Goal: Task Accomplishment & Management: Manage account settings

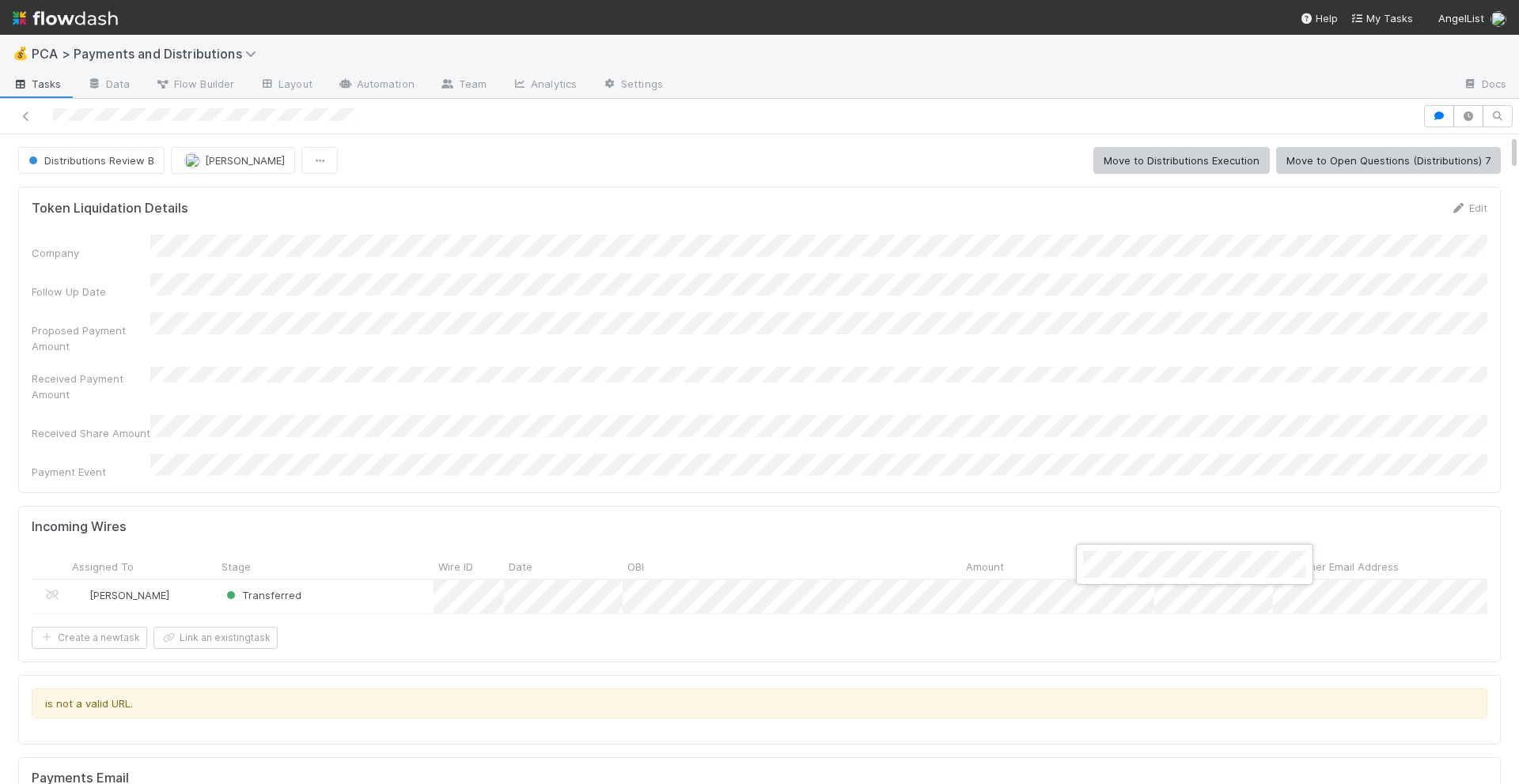
scroll to position [1404, 0]
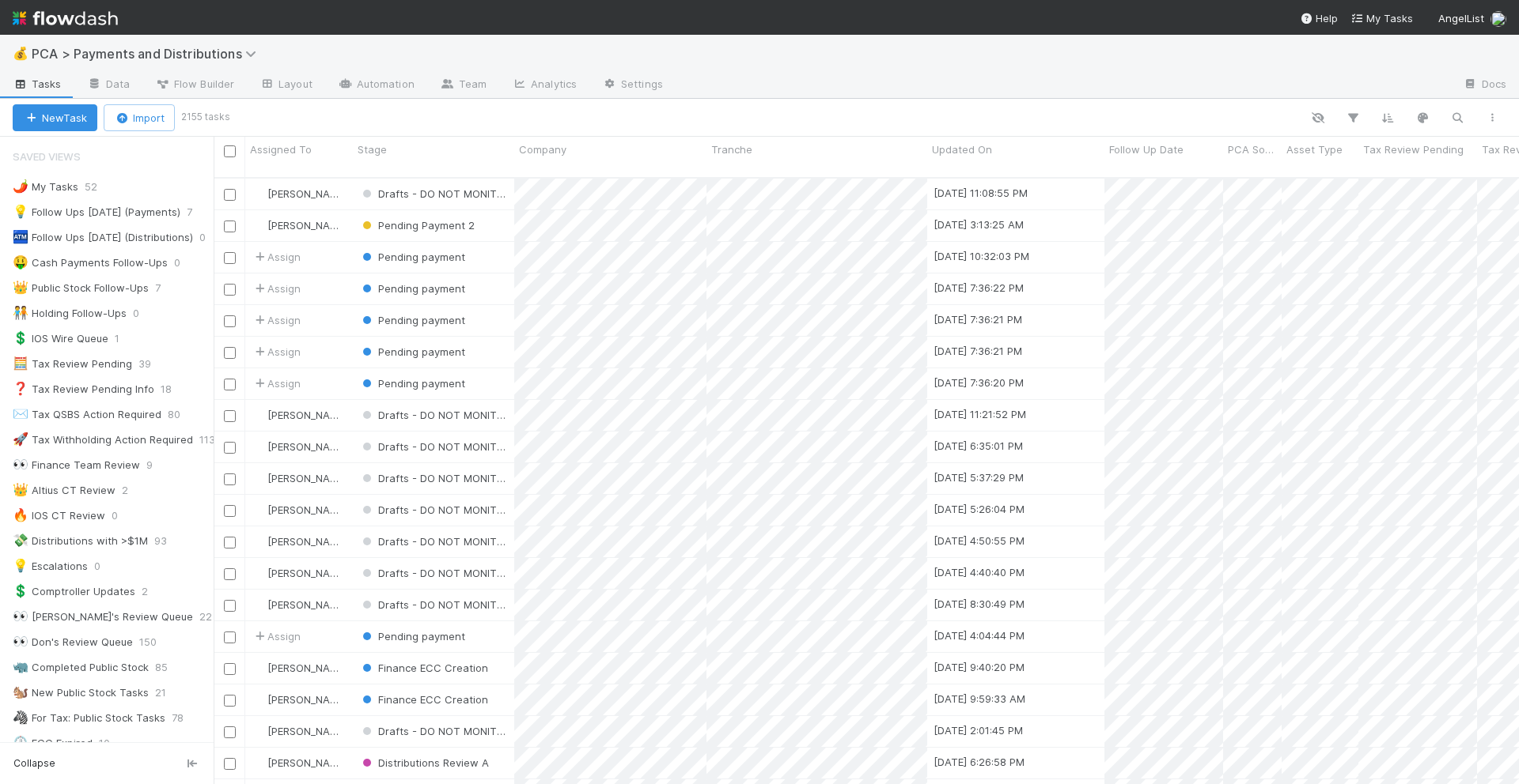
scroll to position [1, 1]
click at [1452, 124] on button "button" at bounding box center [1457, 117] width 28 height 20
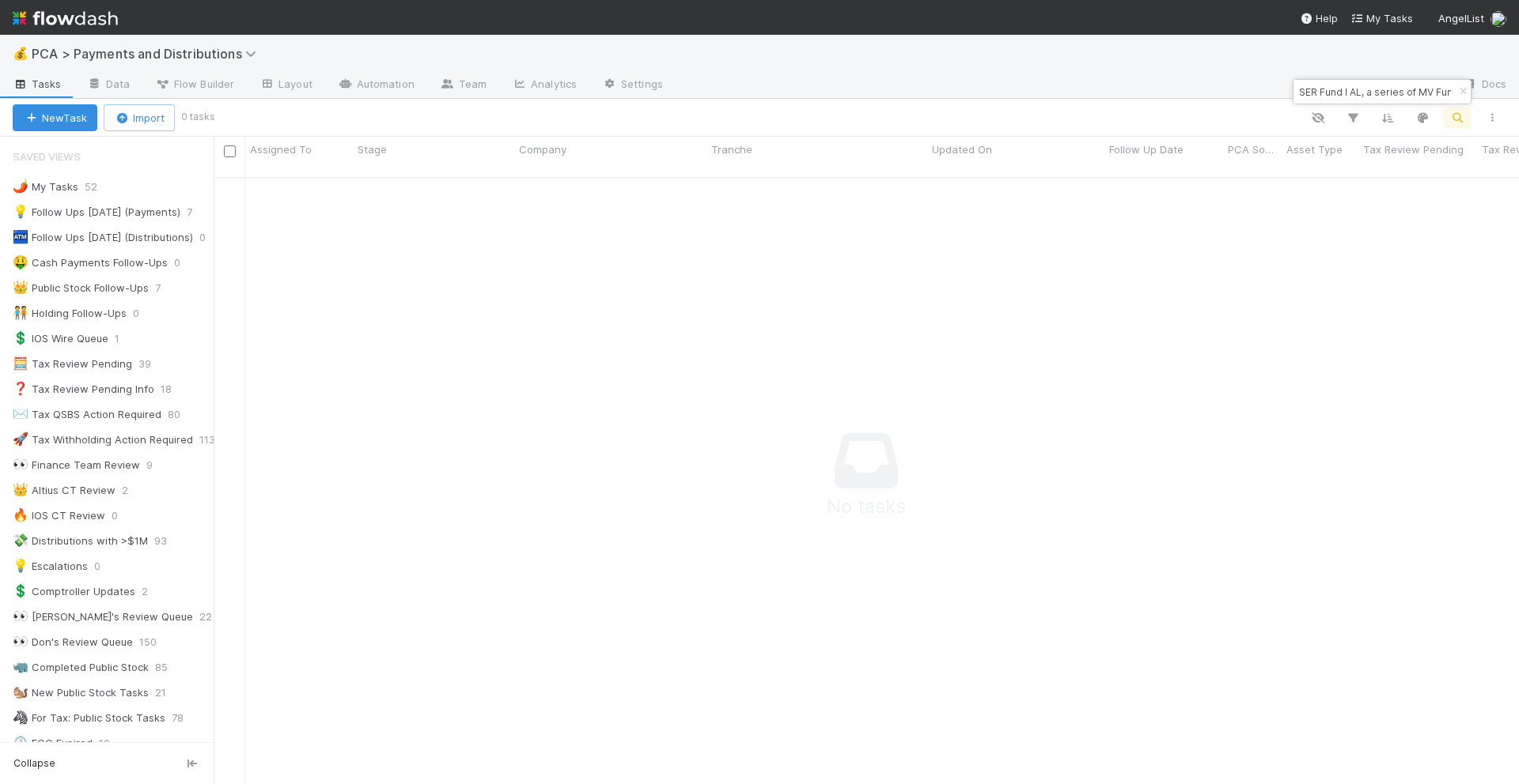
scroll to position [619, 1305]
click at [1360, 89] on input "SER Fund I AL, a series of MV Funds, LP" at bounding box center [1375, 91] width 158 height 19
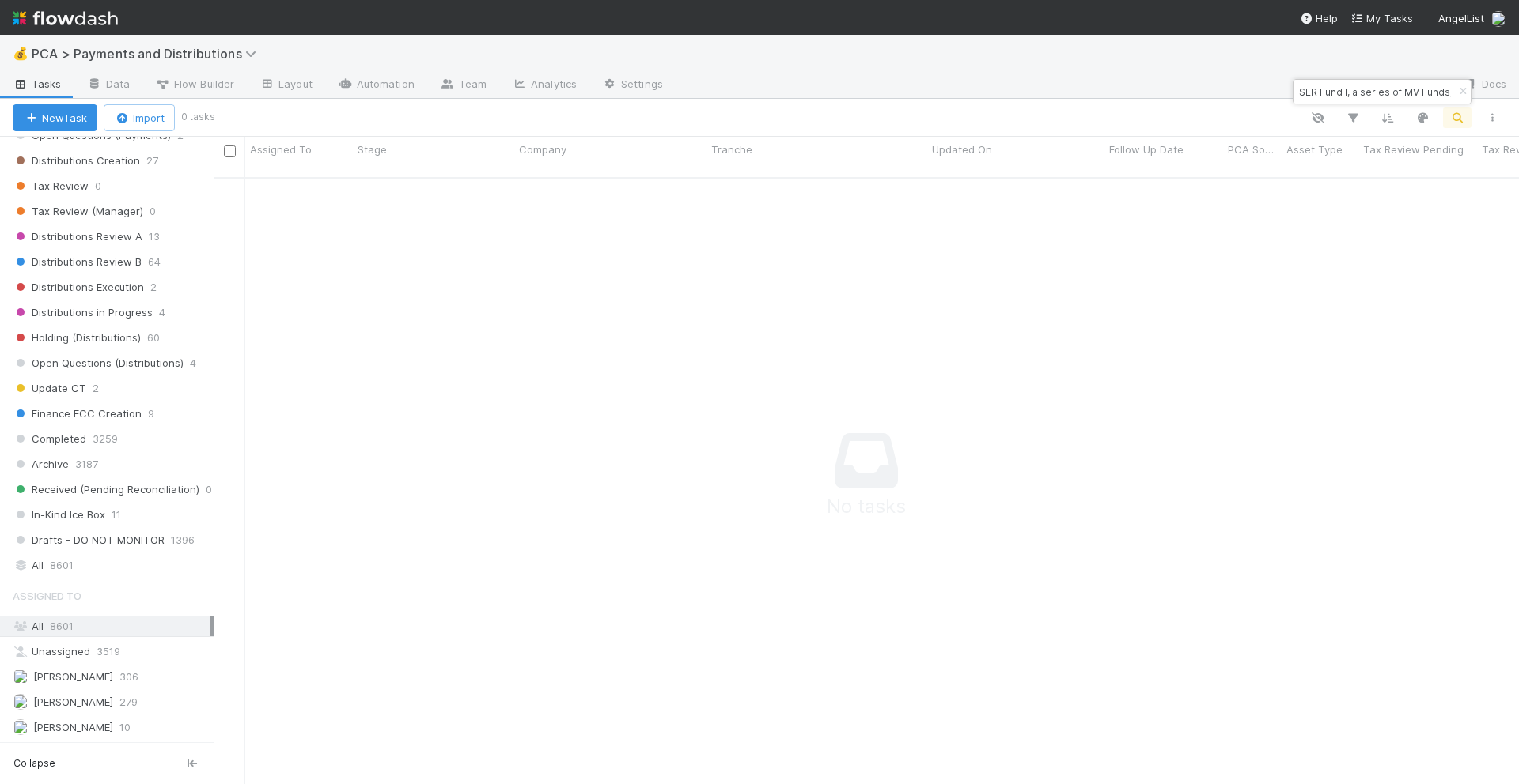
scroll to position [926, 0]
type input "SER Fund I, a series of MV Funds, LP"
click at [82, 556] on div "All 8601" at bounding box center [111, 561] width 197 height 19
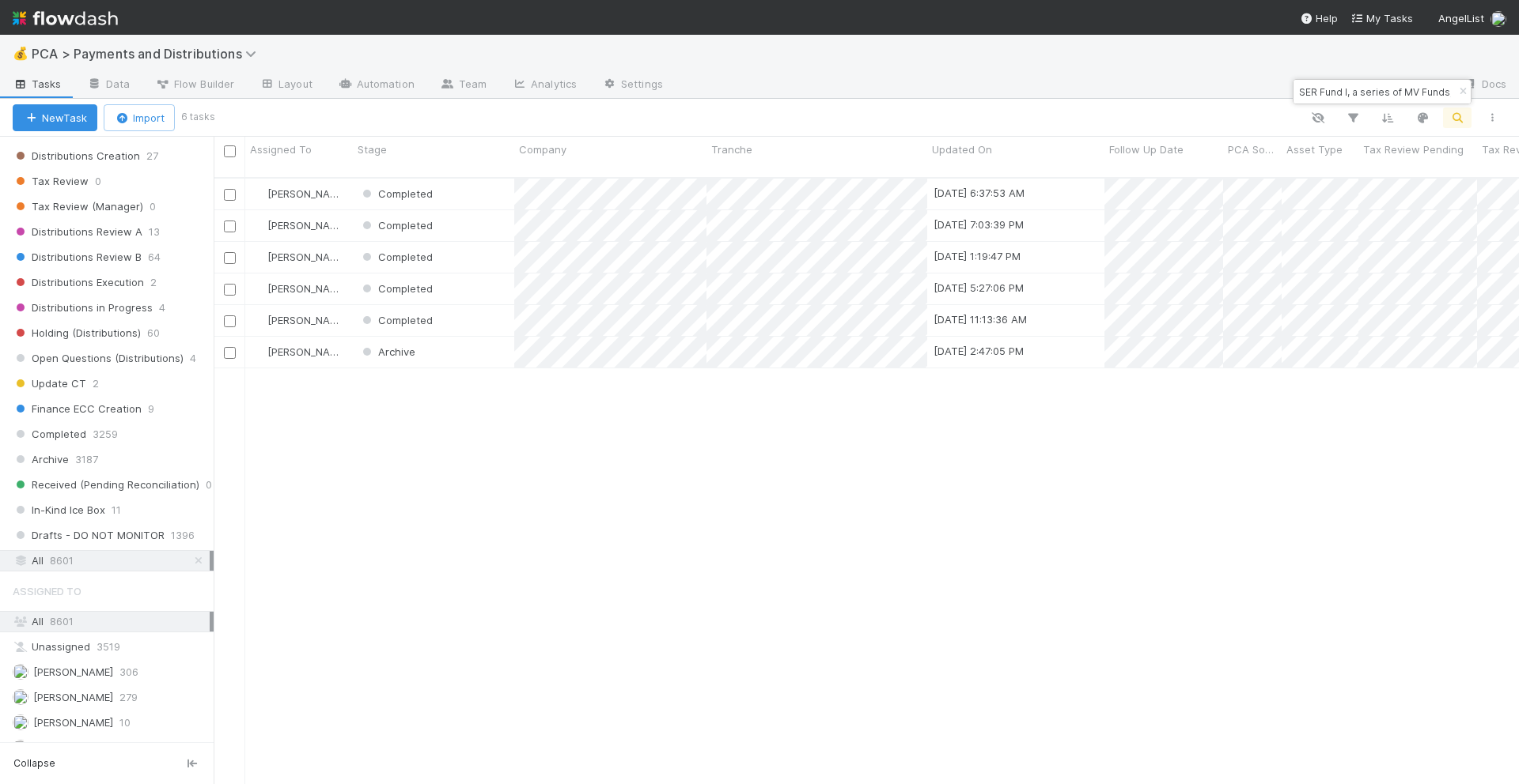
scroll to position [619, 1305]
click at [478, 188] on div "Completed" at bounding box center [434, 194] width 162 height 31
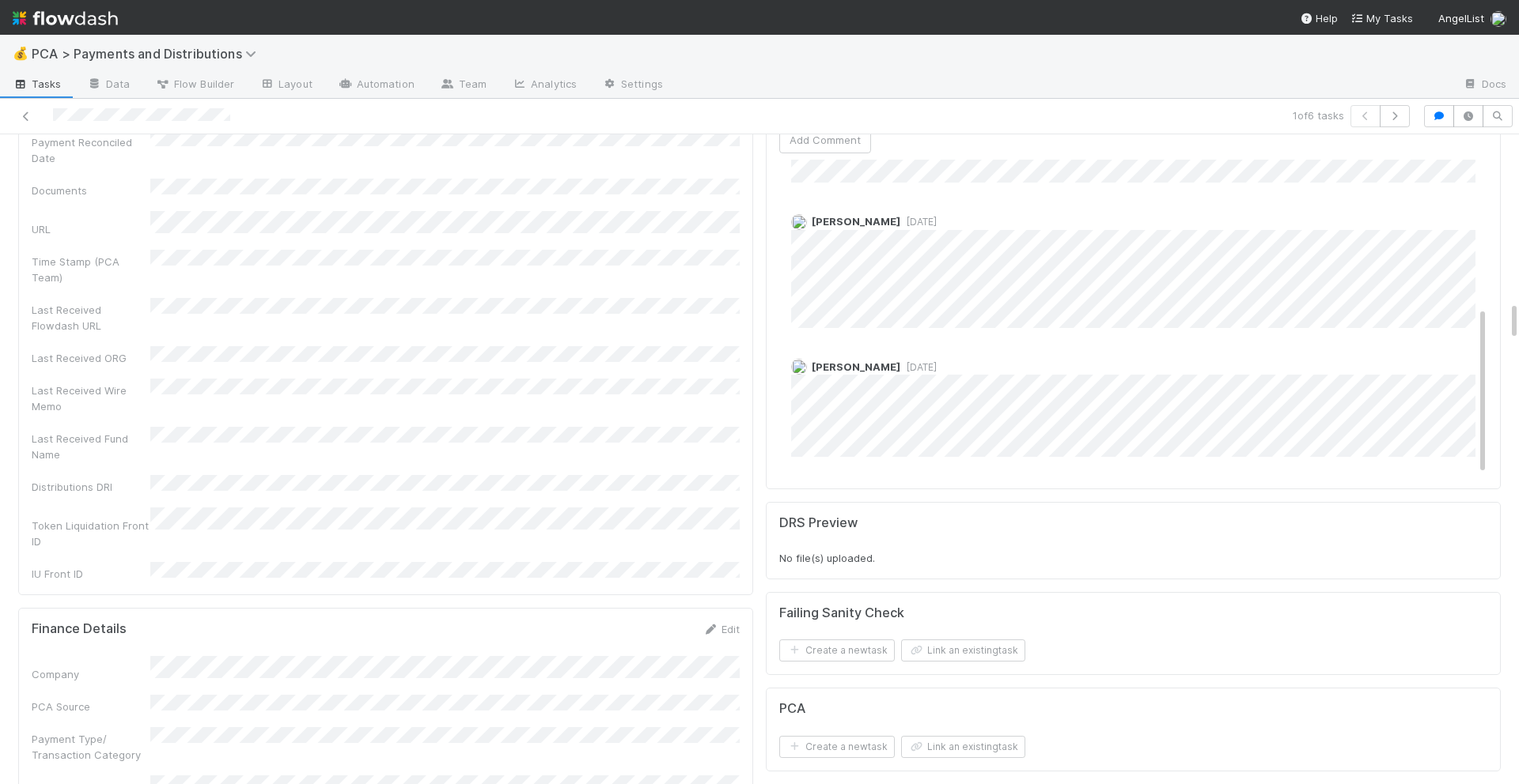
scroll to position [275, 0]
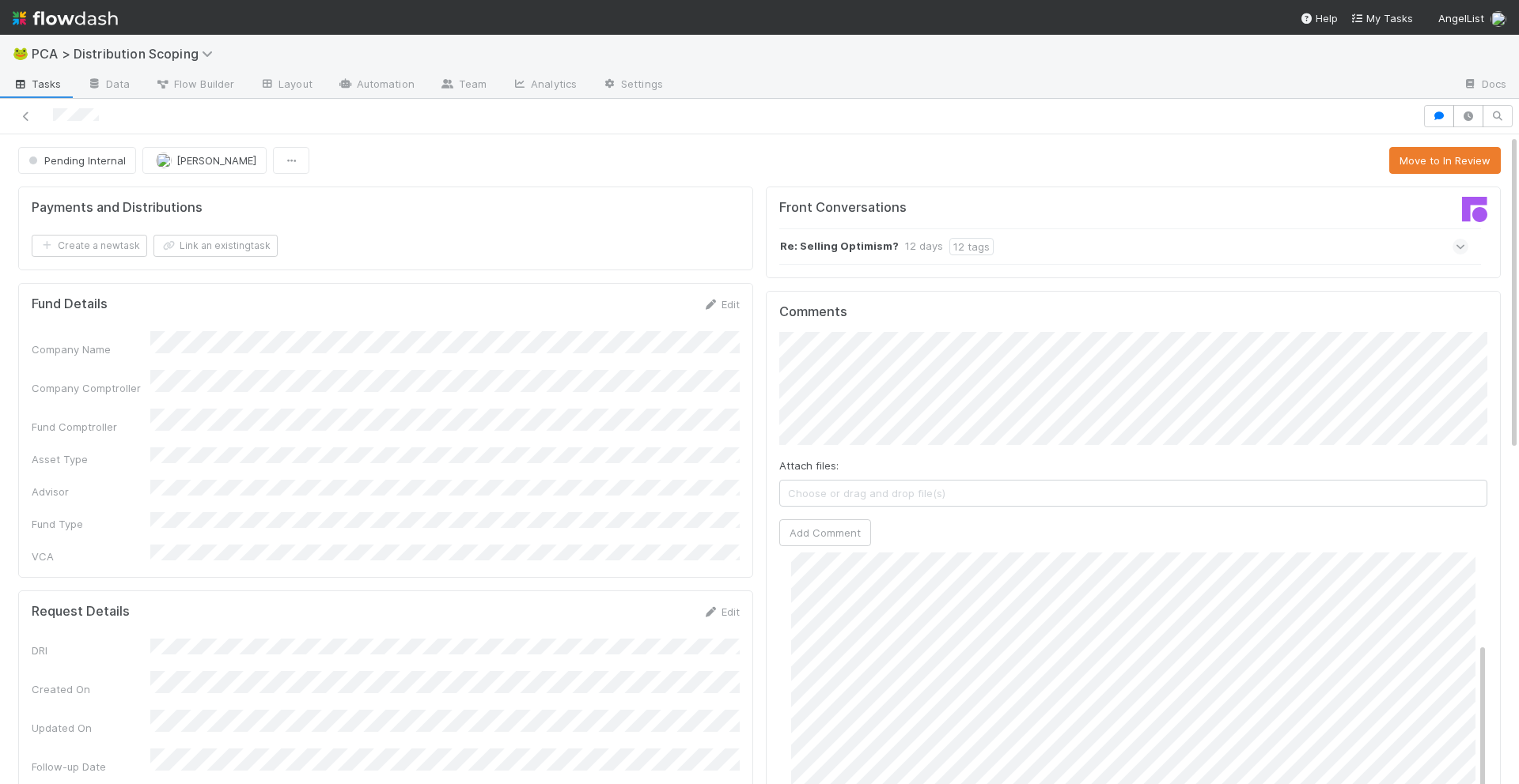
scroll to position [126, 0]
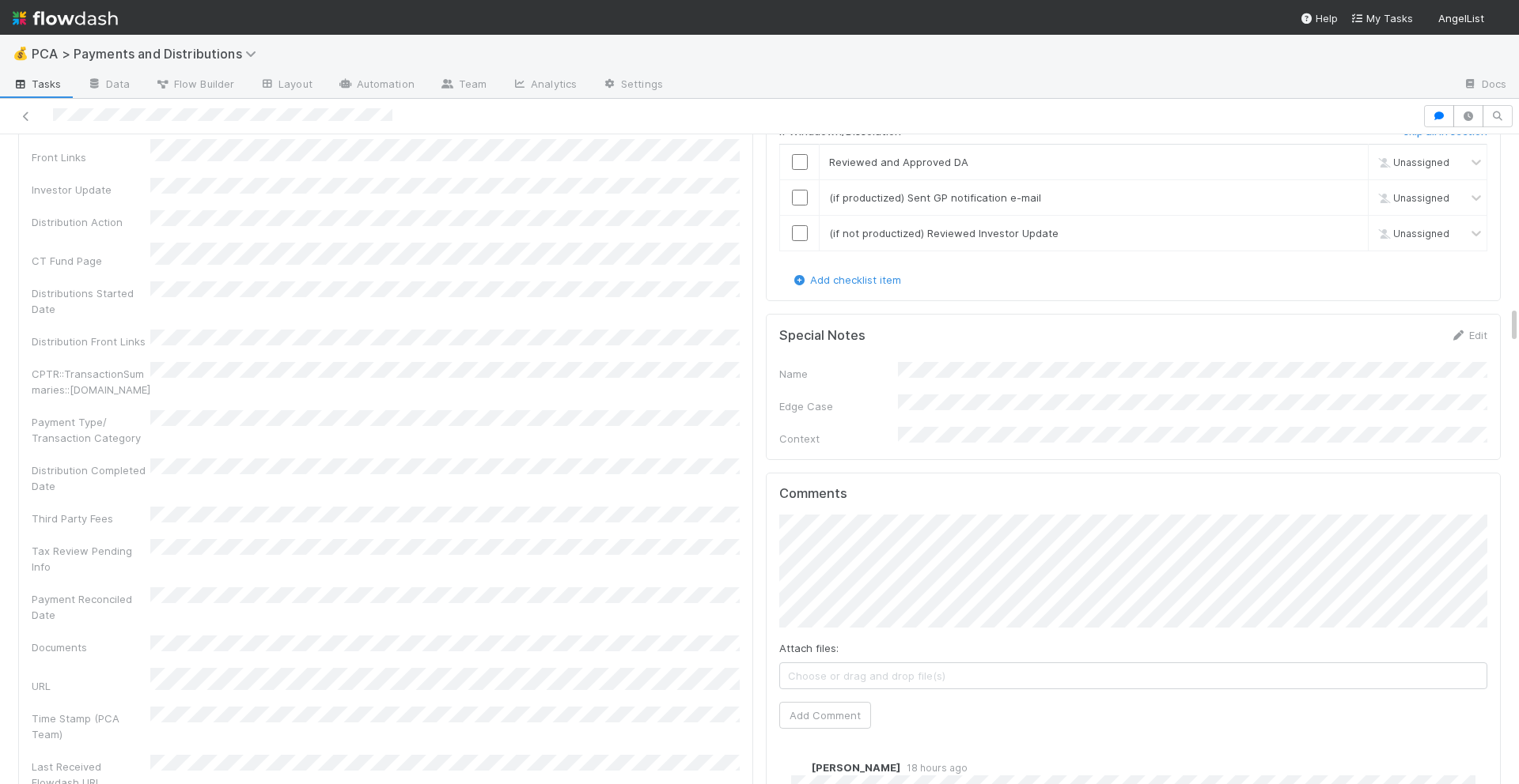
scroll to position [3039, 0]
click at [818, 700] on button "Add Comment" at bounding box center [825, 714] width 92 height 27
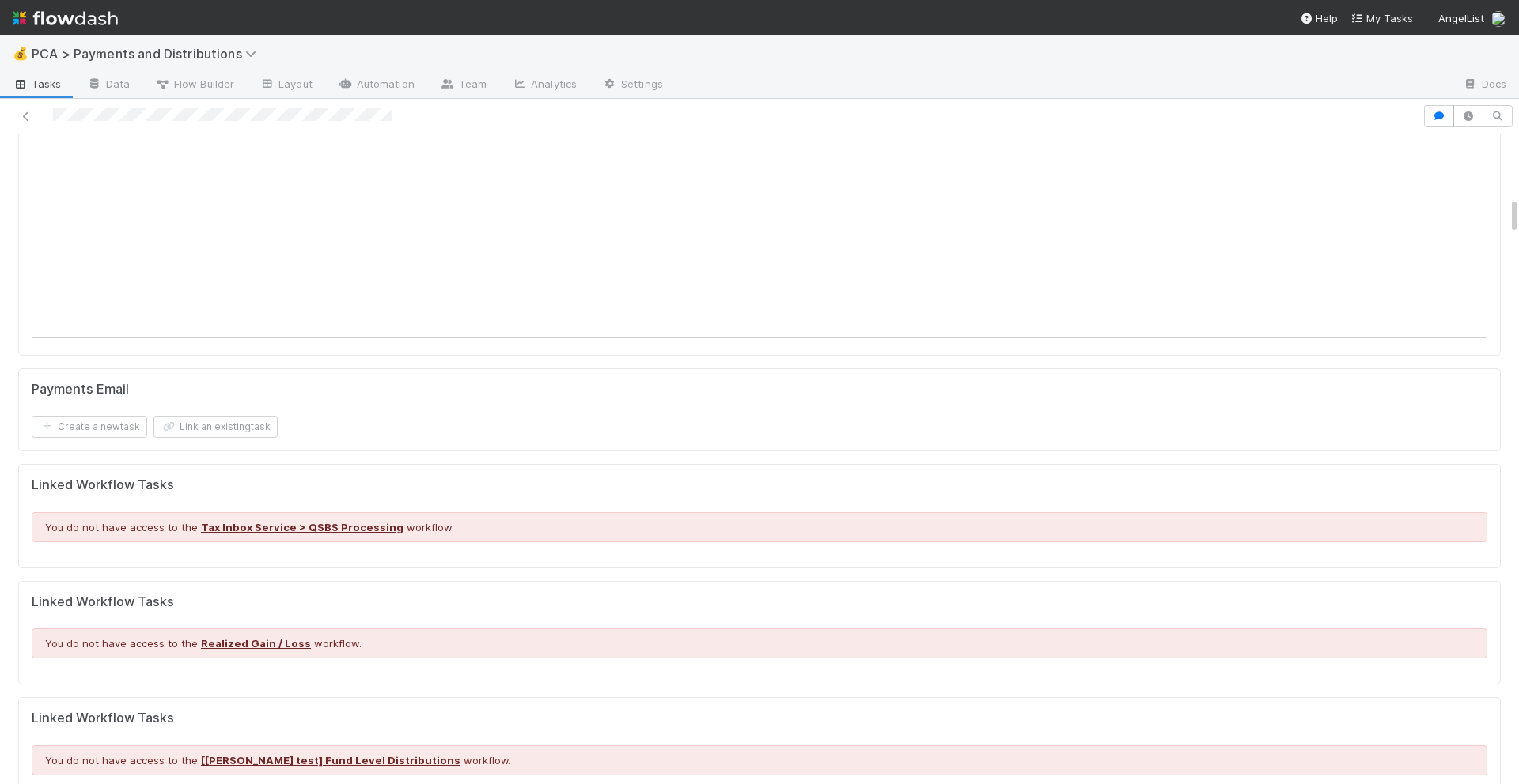
scroll to position [1077, 0]
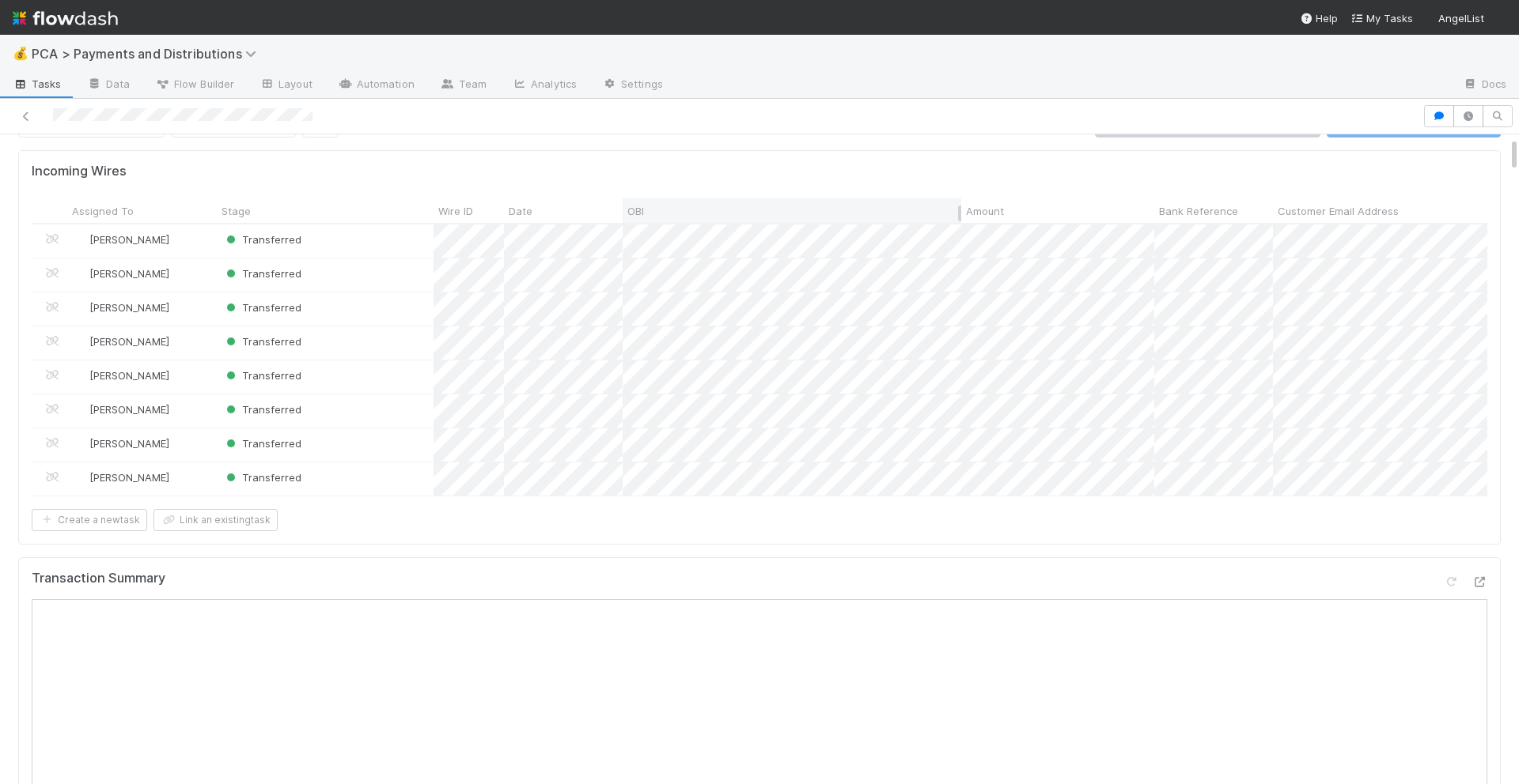
scroll to position [48, 0]
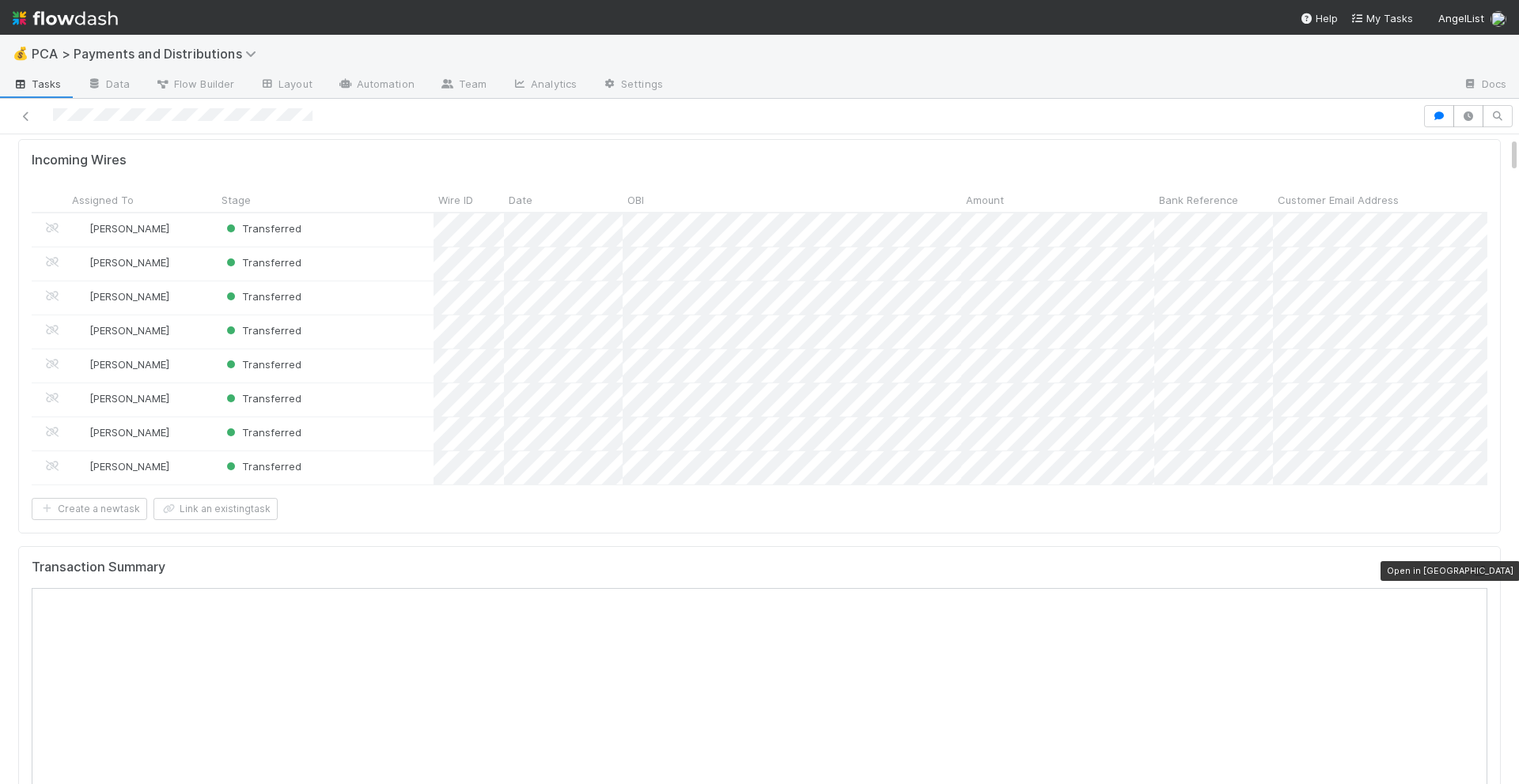
click at [1482, 571] on icon at bounding box center [1479, 571] width 16 height 11
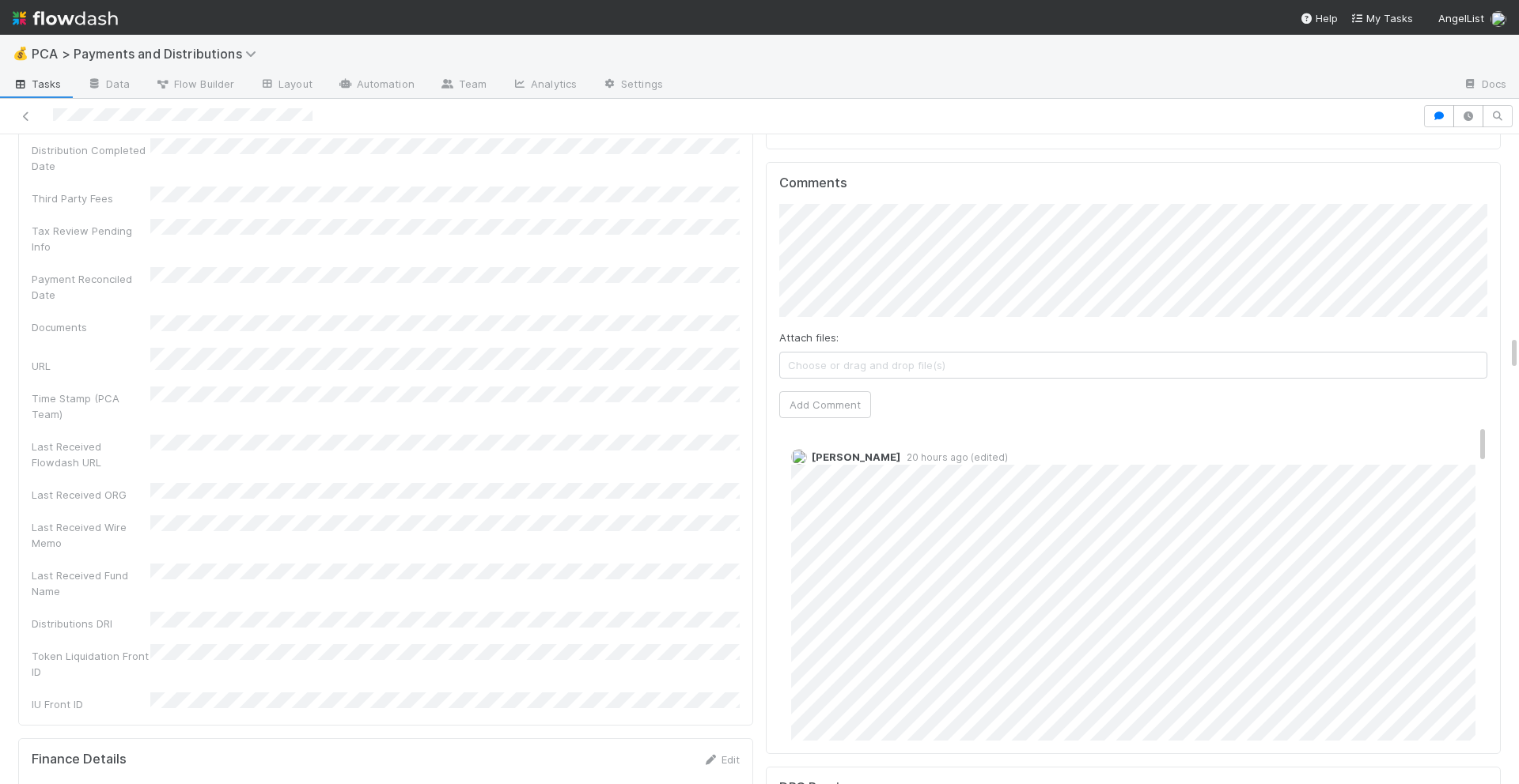
scroll to position [3652, 0]
click at [817, 392] on button "Add Comment" at bounding box center [825, 405] width 92 height 27
click at [808, 467] on link "Edit" at bounding box center [813, 472] width 19 height 13
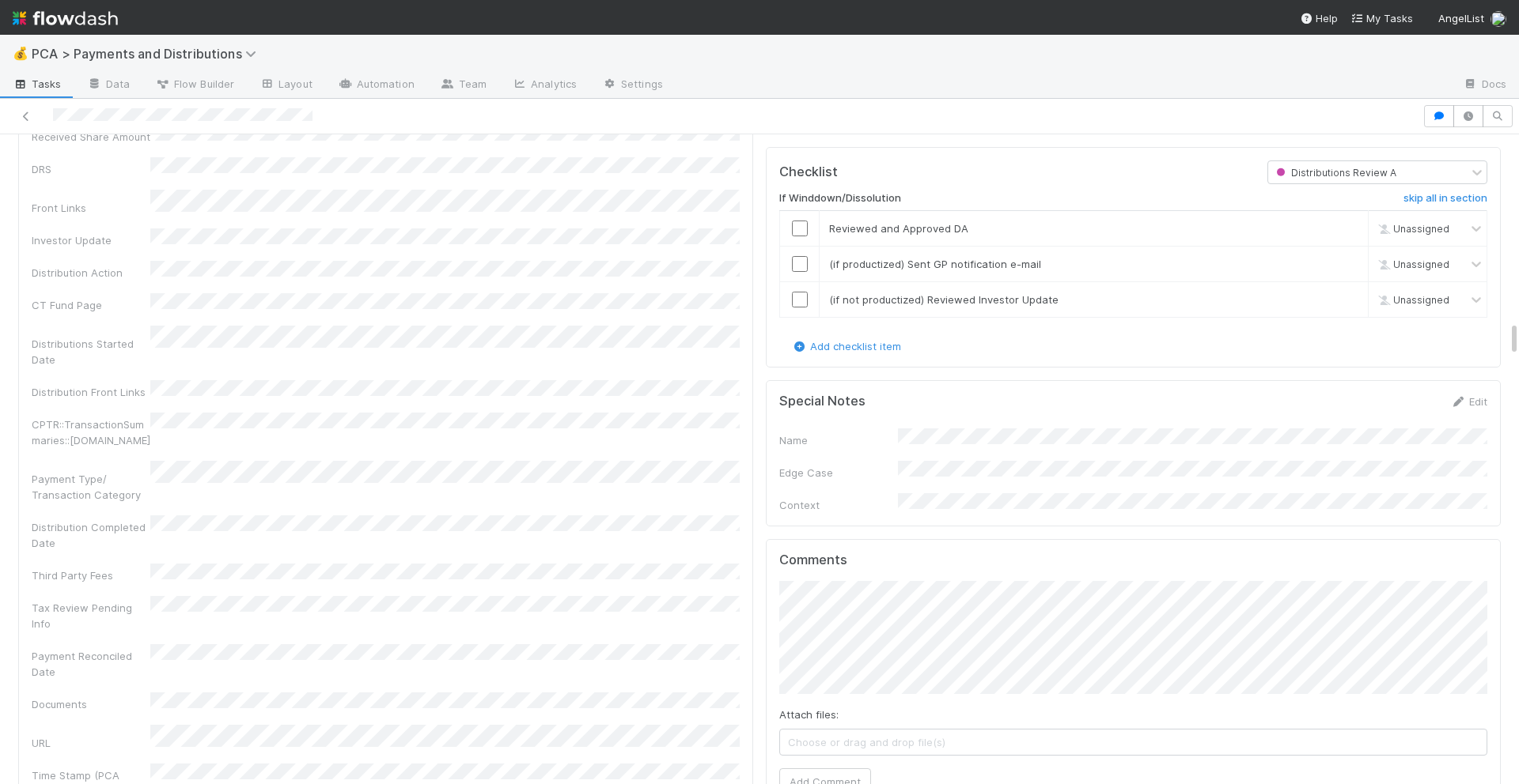
scroll to position [3122, 0]
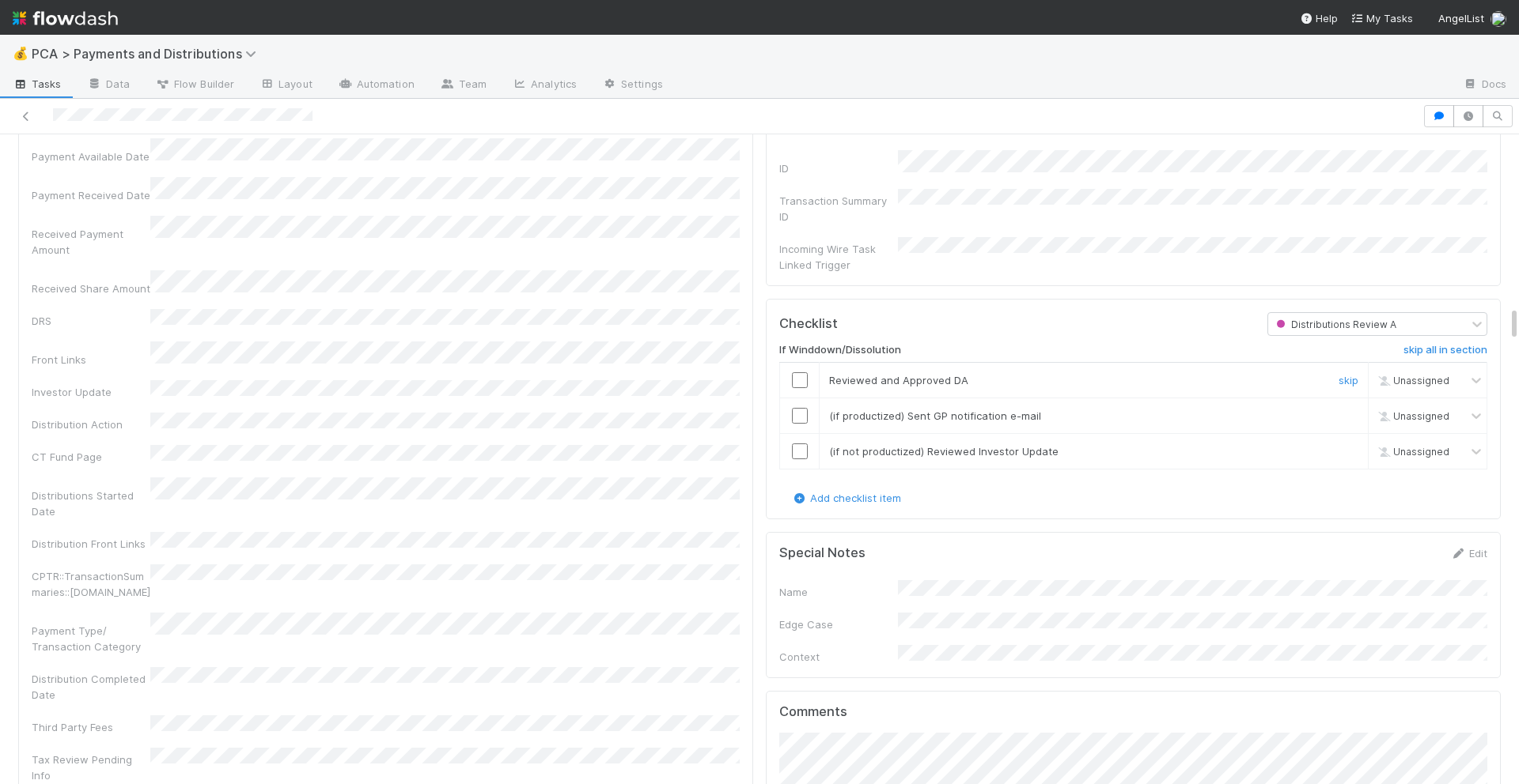
click at [796, 372] on input "checkbox" at bounding box center [800, 380] width 16 height 16
click at [796, 408] on input "checkbox" at bounding box center [800, 416] width 16 height 16
click at [802, 443] on input "checkbox" at bounding box center [800, 451] width 16 height 16
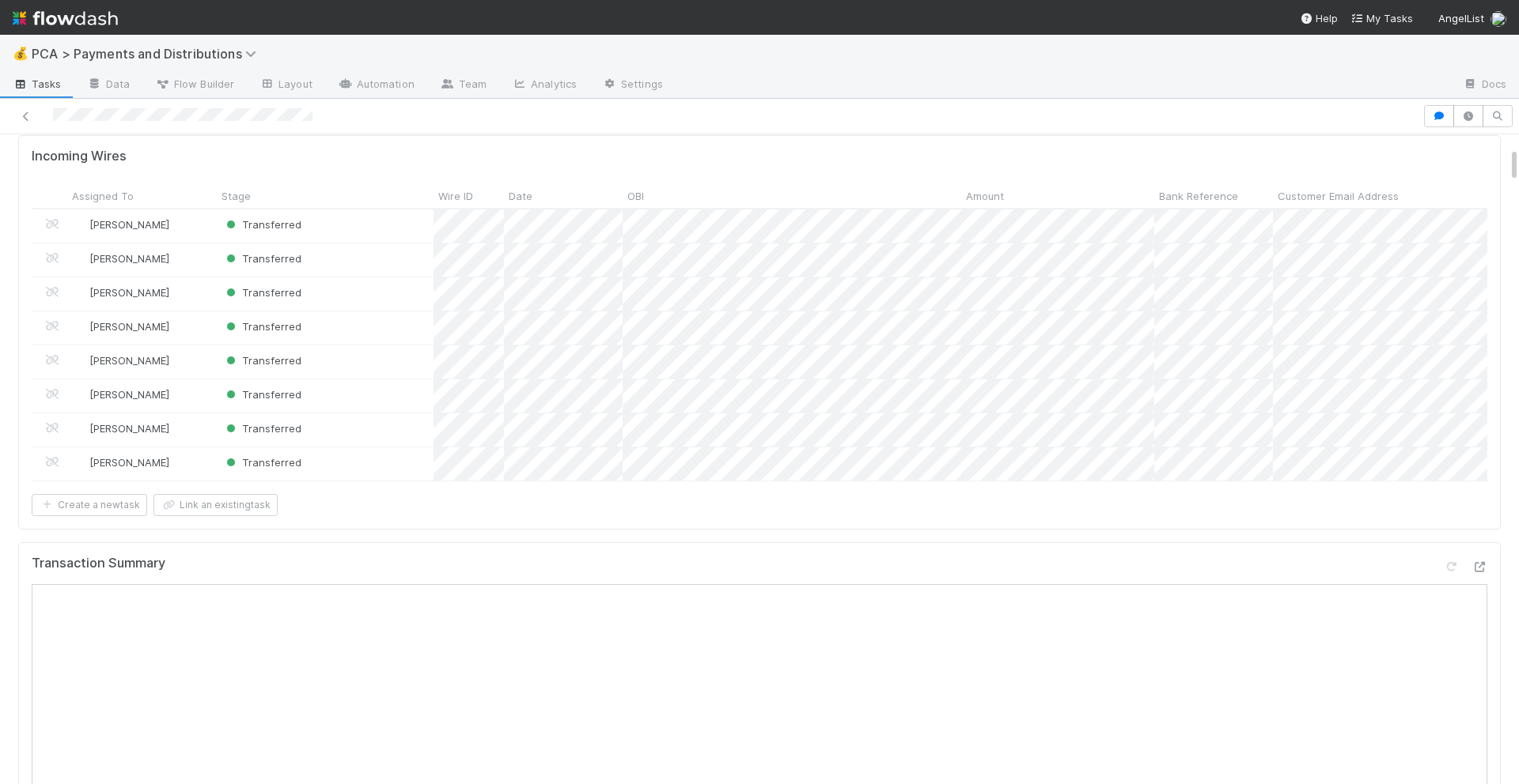
scroll to position [0, 0]
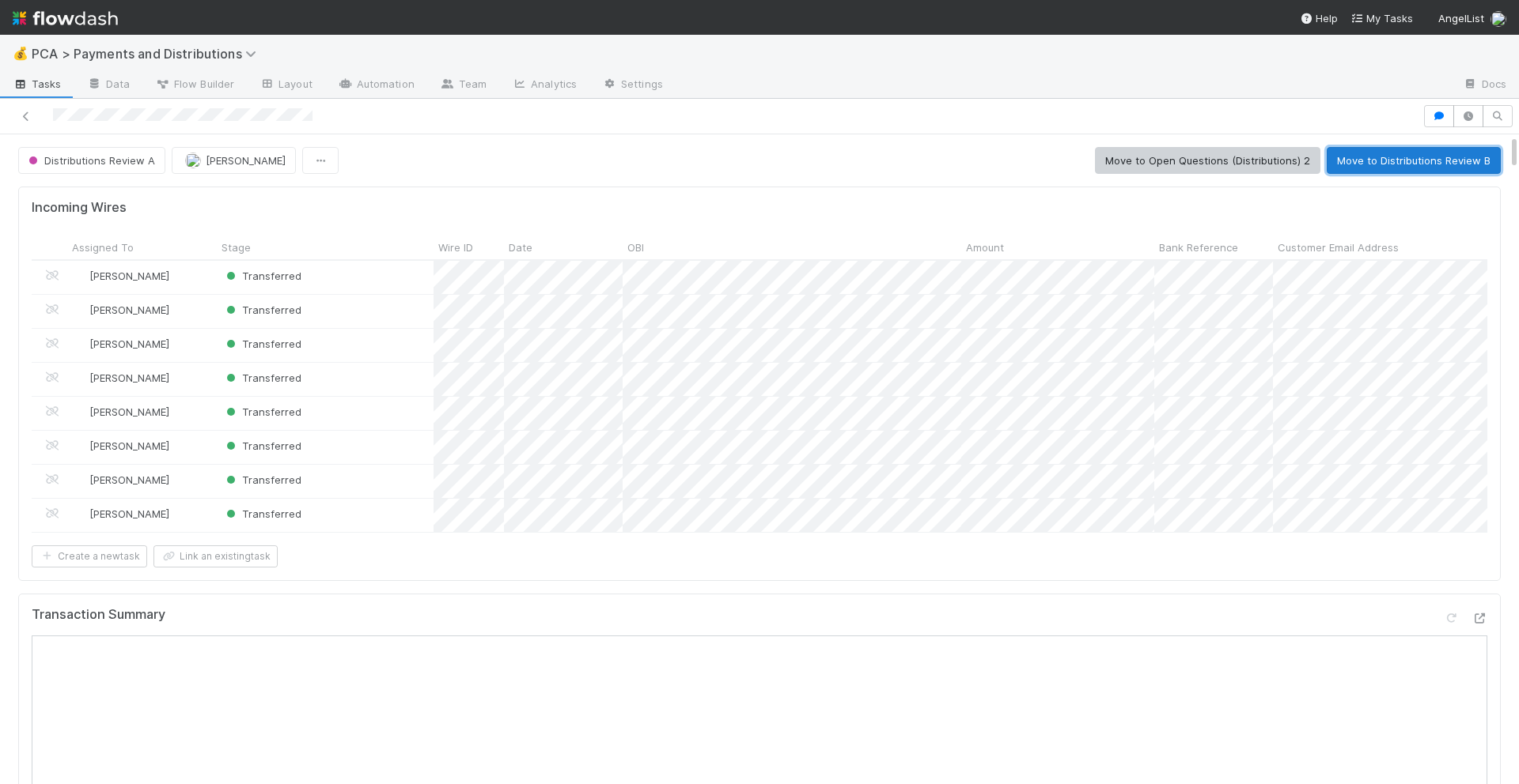
click at [1383, 168] on button "Move to Distributions Review B" at bounding box center [1413, 161] width 174 height 27
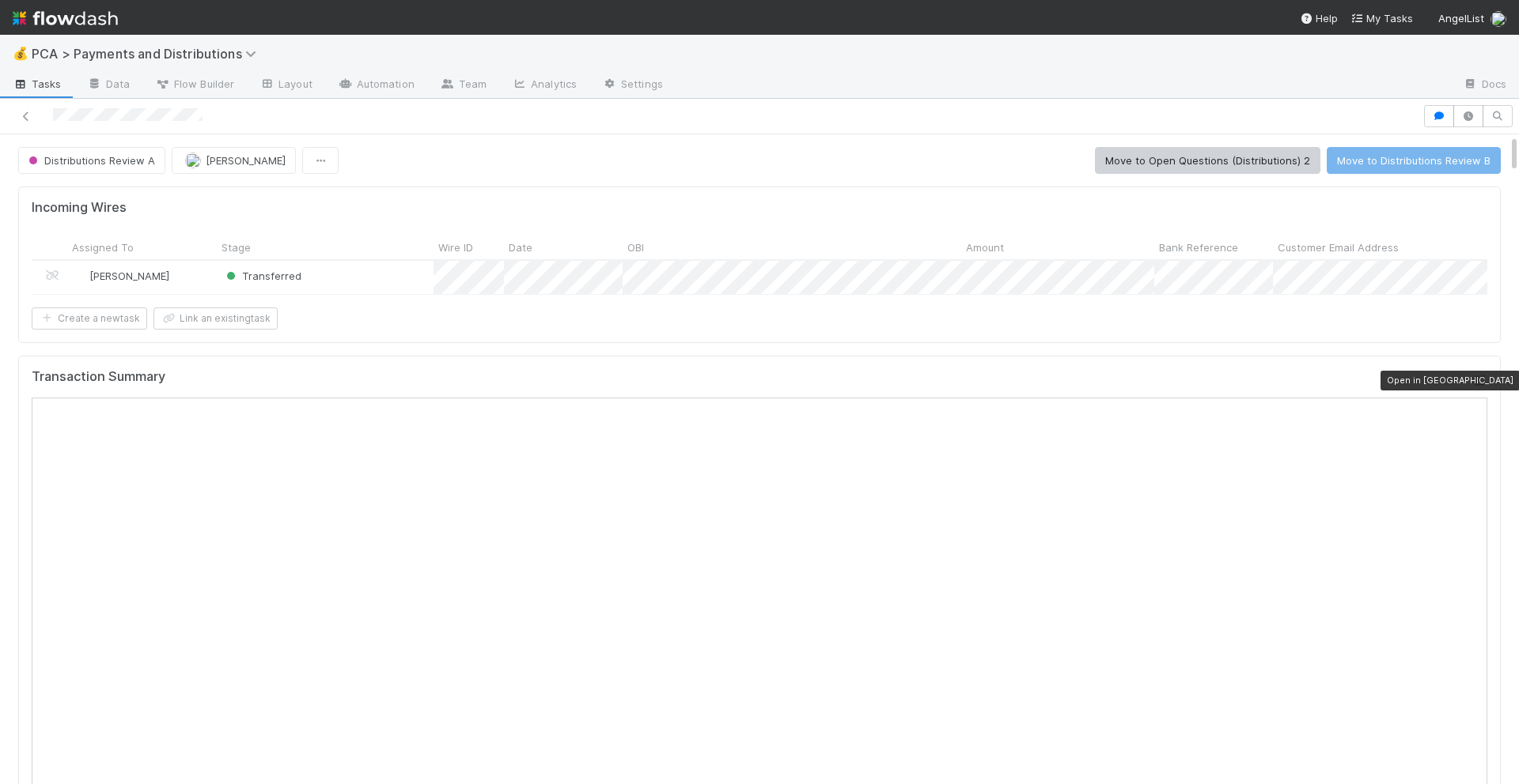
click at [1480, 379] on icon at bounding box center [1479, 381] width 16 height 11
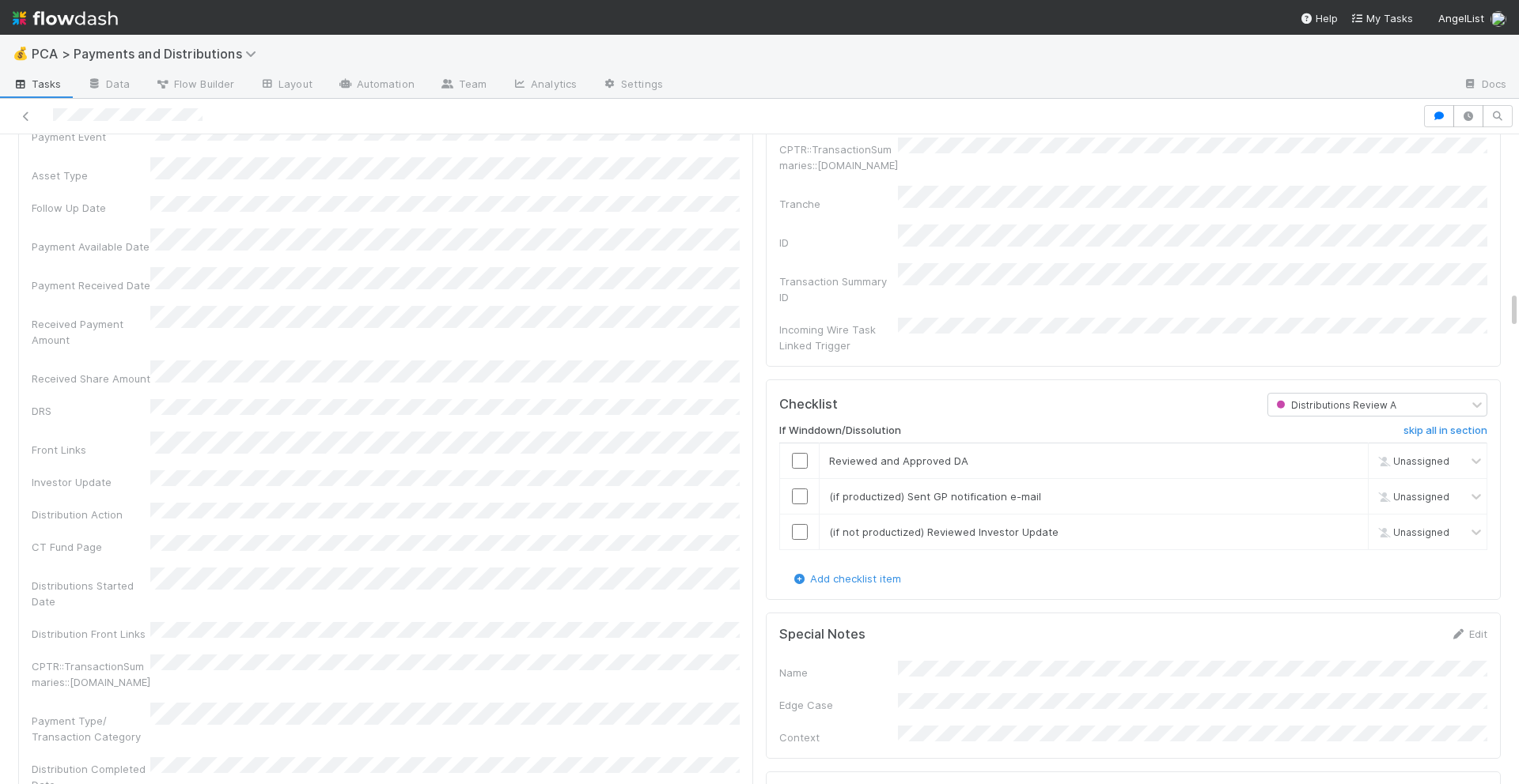
scroll to position [2433, 0]
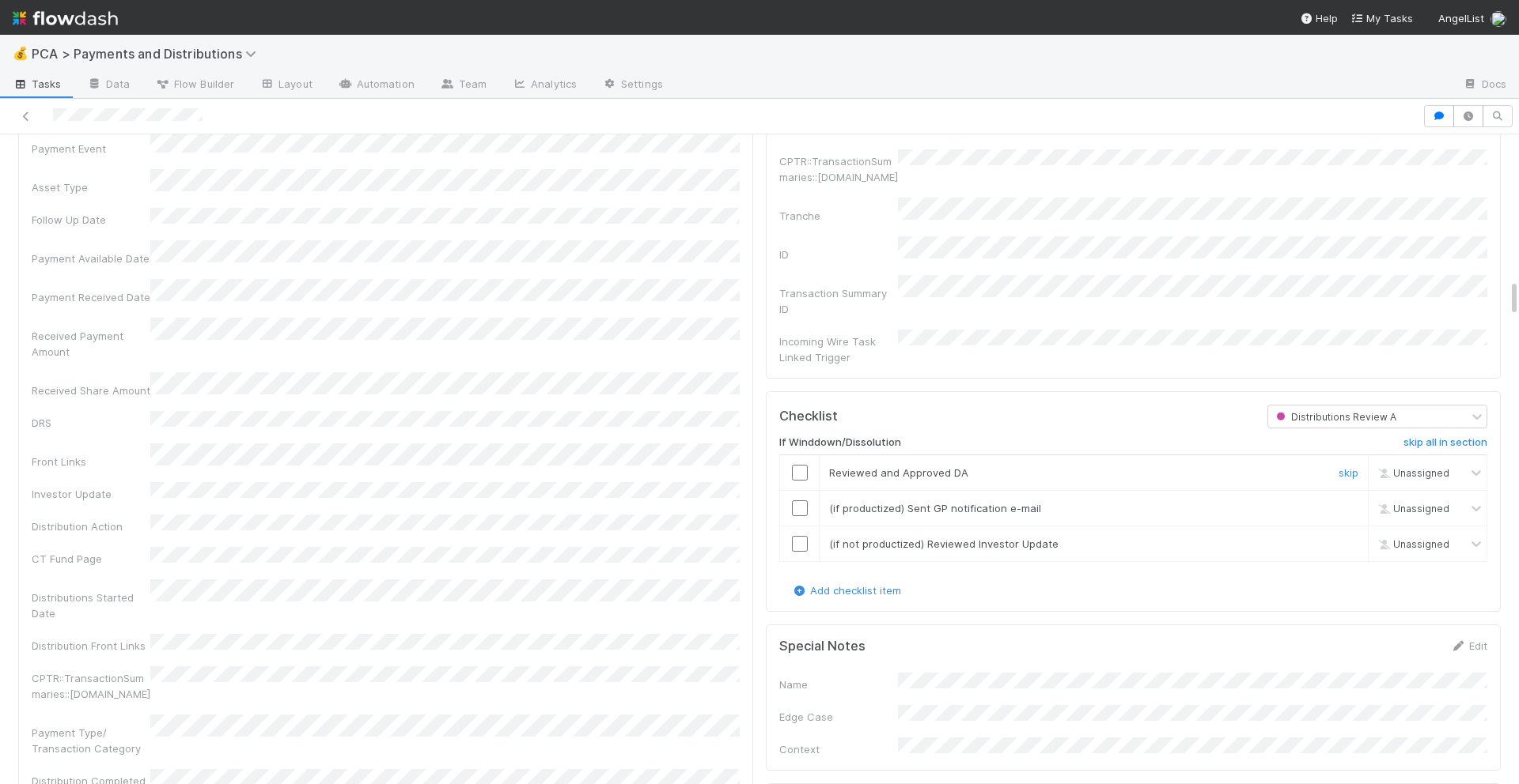
click at [801, 465] on input "checkbox" at bounding box center [800, 472] width 16 height 16
click at [801, 501] on input "checkbox" at bounding box center [800, 508] width 16 height 16
click at [801, 536] on input "checkbox" at bounding box center [800, 543] width 16 height 16
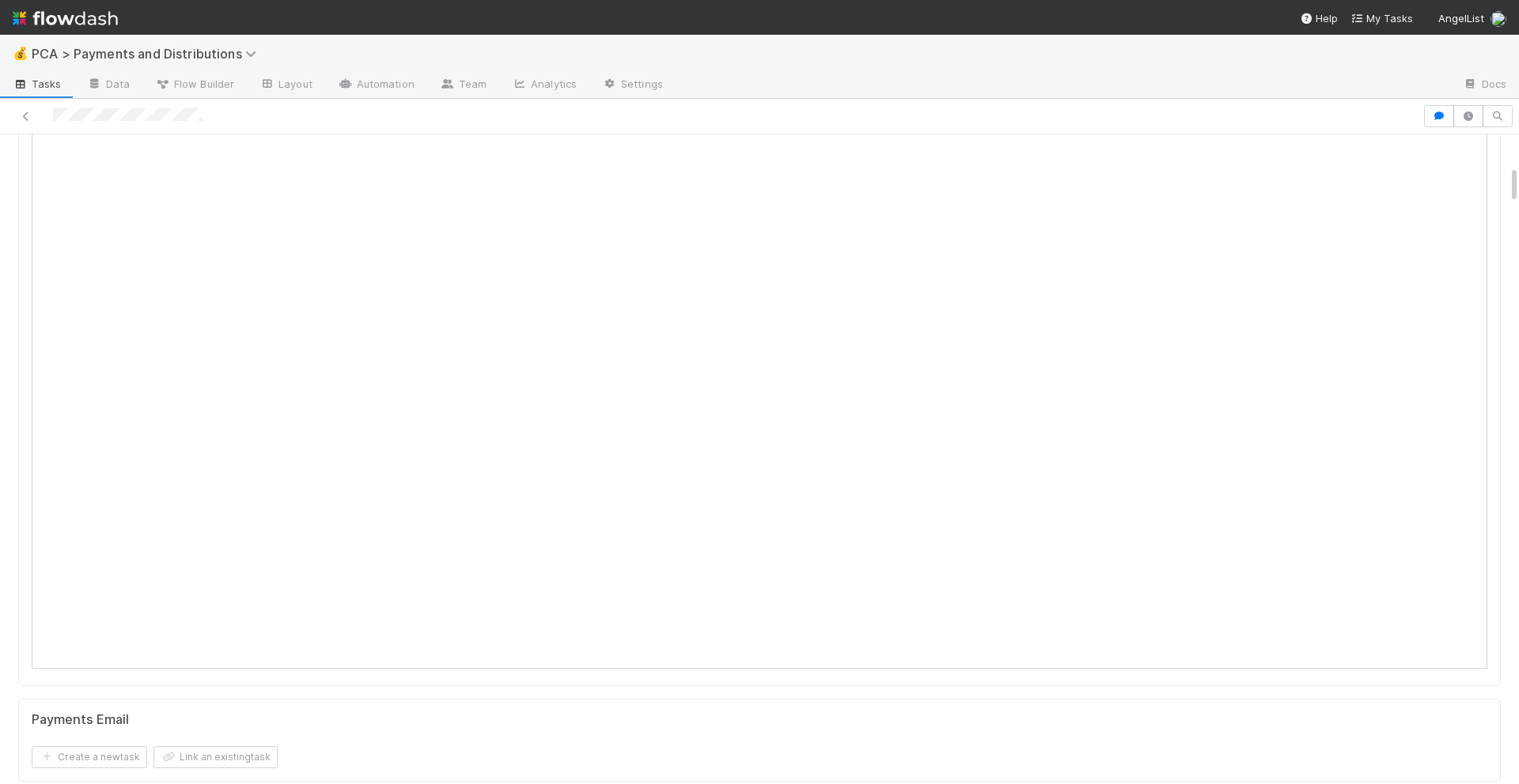
scroll to position [0, 0]
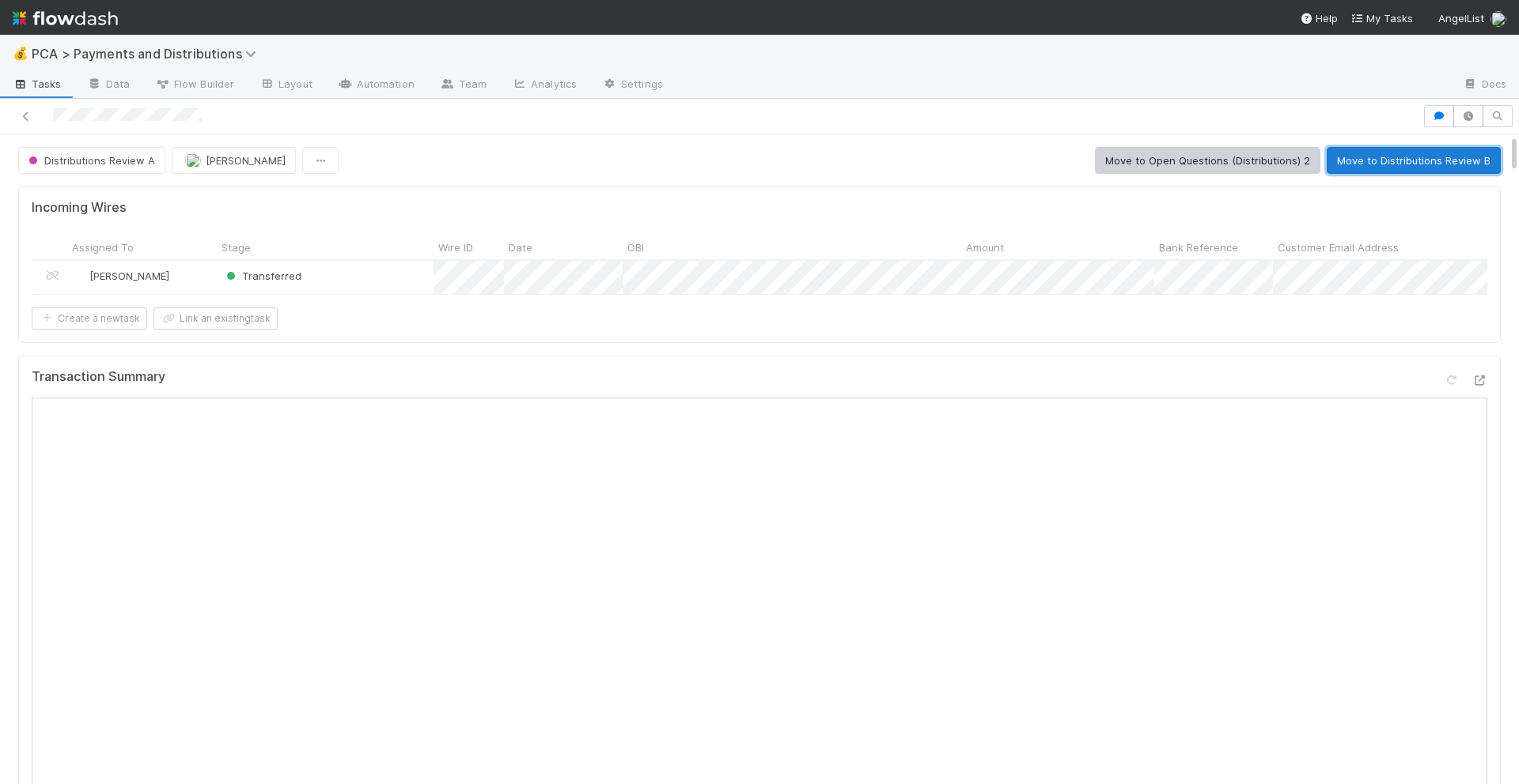
click at [1386, 156] on button "Move to Distributions Review B" at bounding box center [1413, 161] width 174 height 27
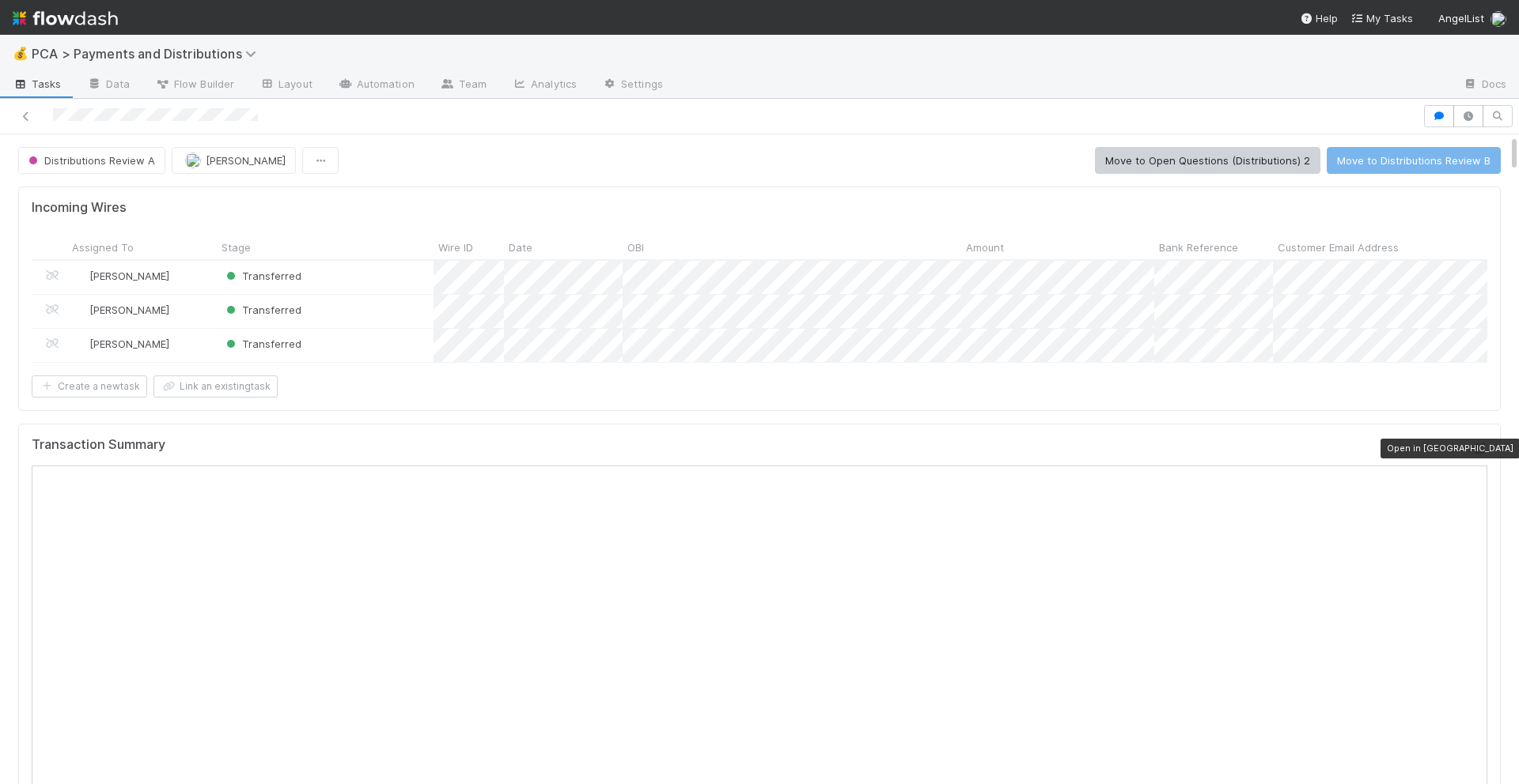
click at [1475, 447] on icon at bounding box center [1479, 448] width 16 height 11
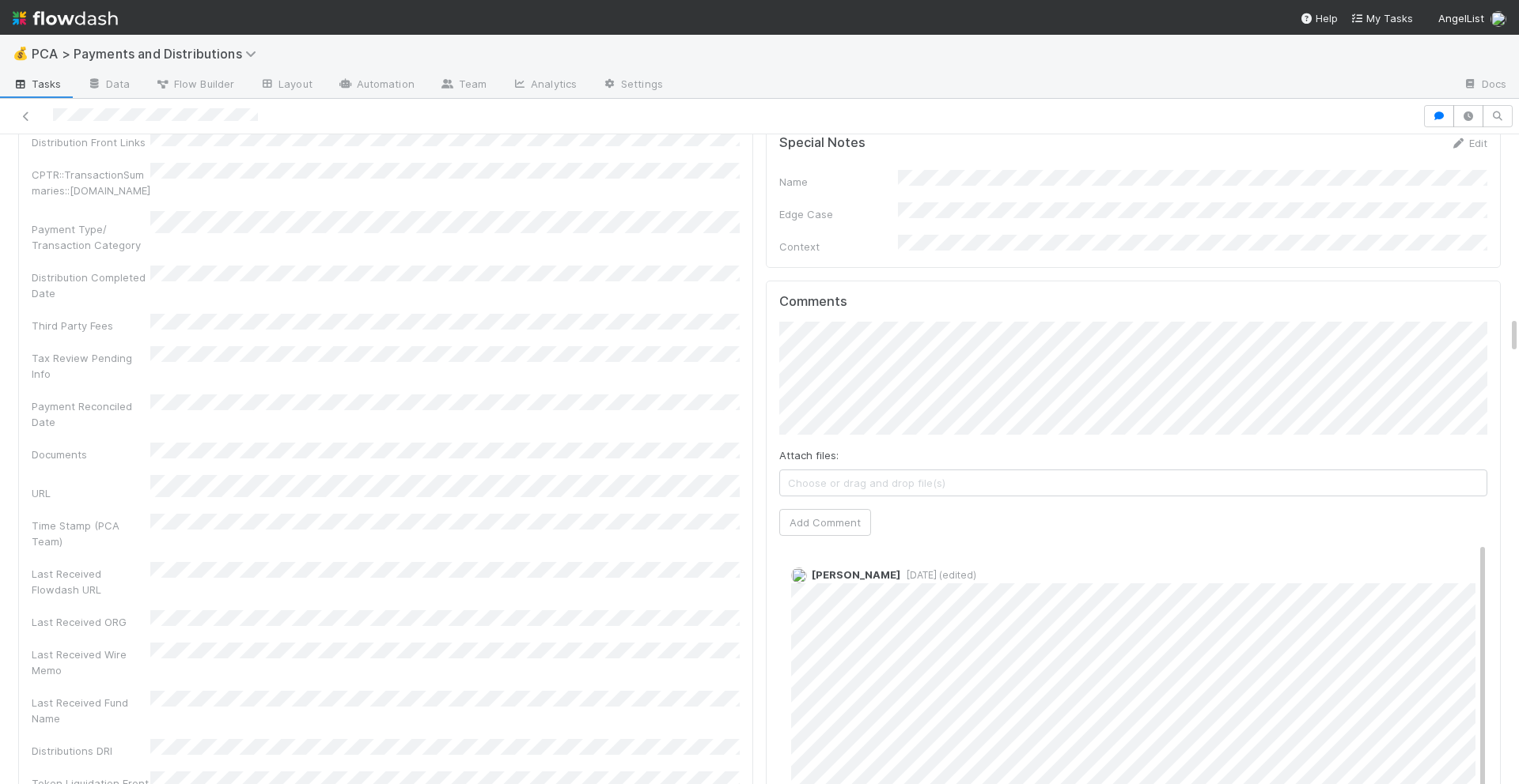
scroll to position [3085, 0]
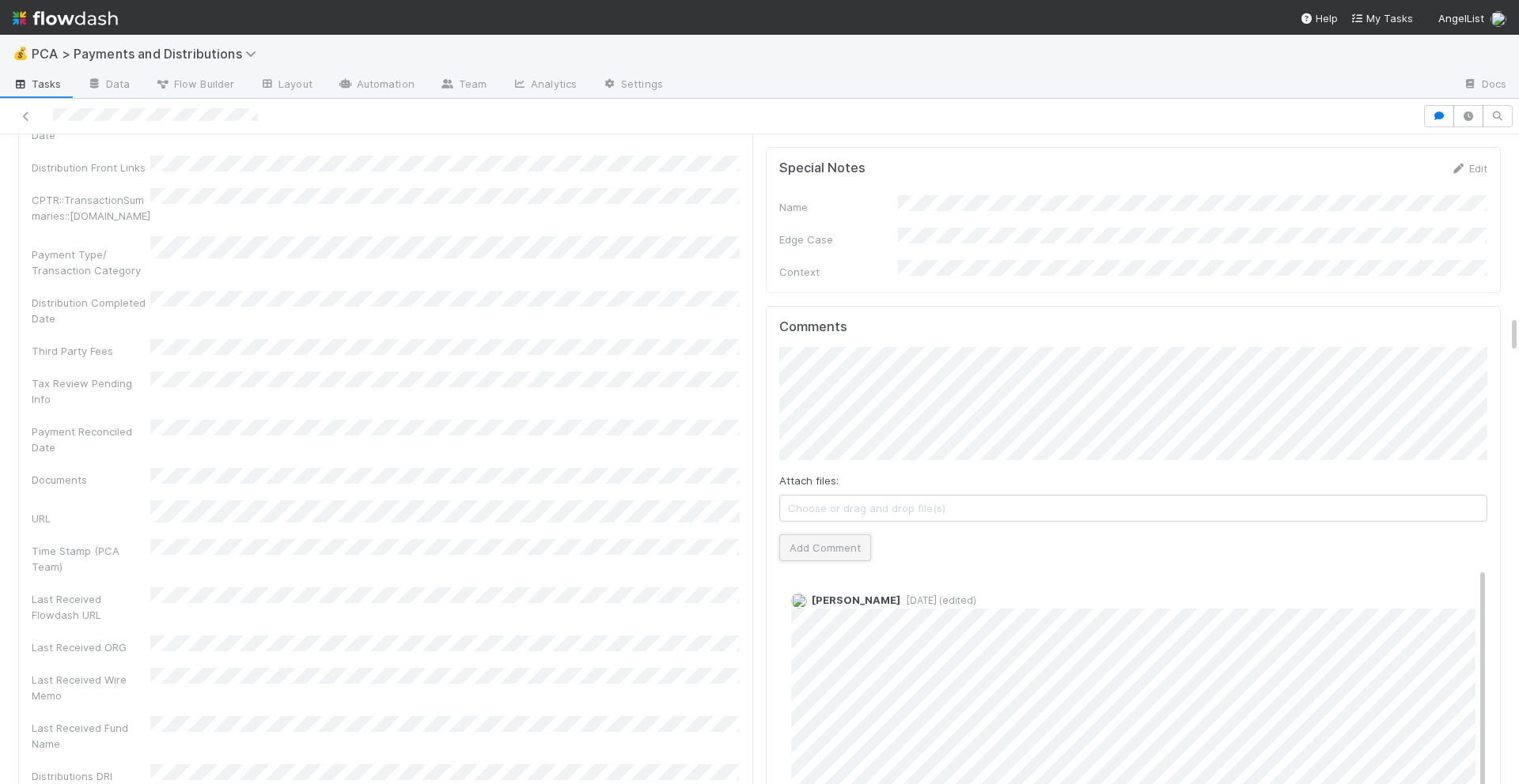
click at [848, 535] on button "Add Comment" at bounding box center [825, 548] width 92 height 27
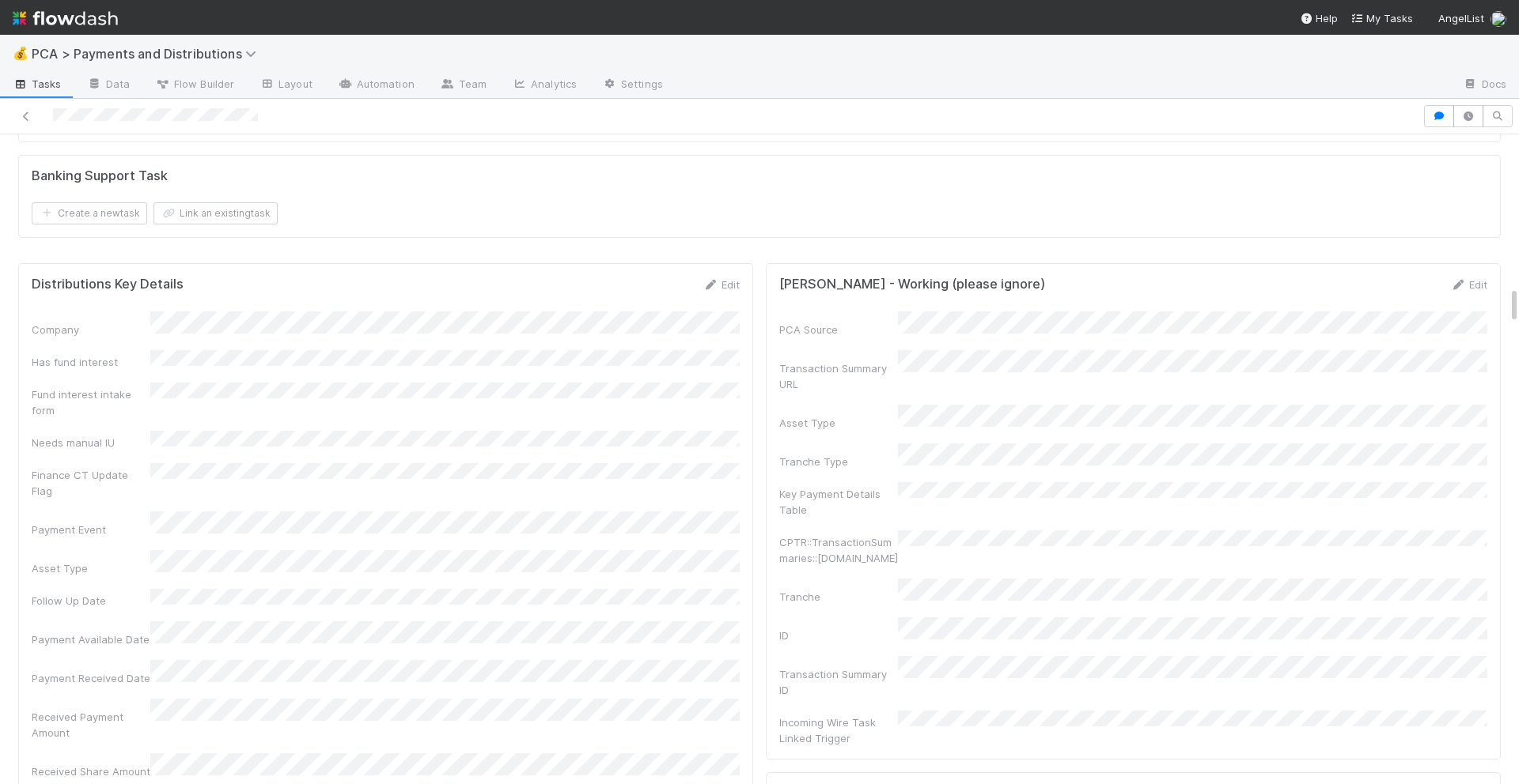
scroll to position [2982, 0]
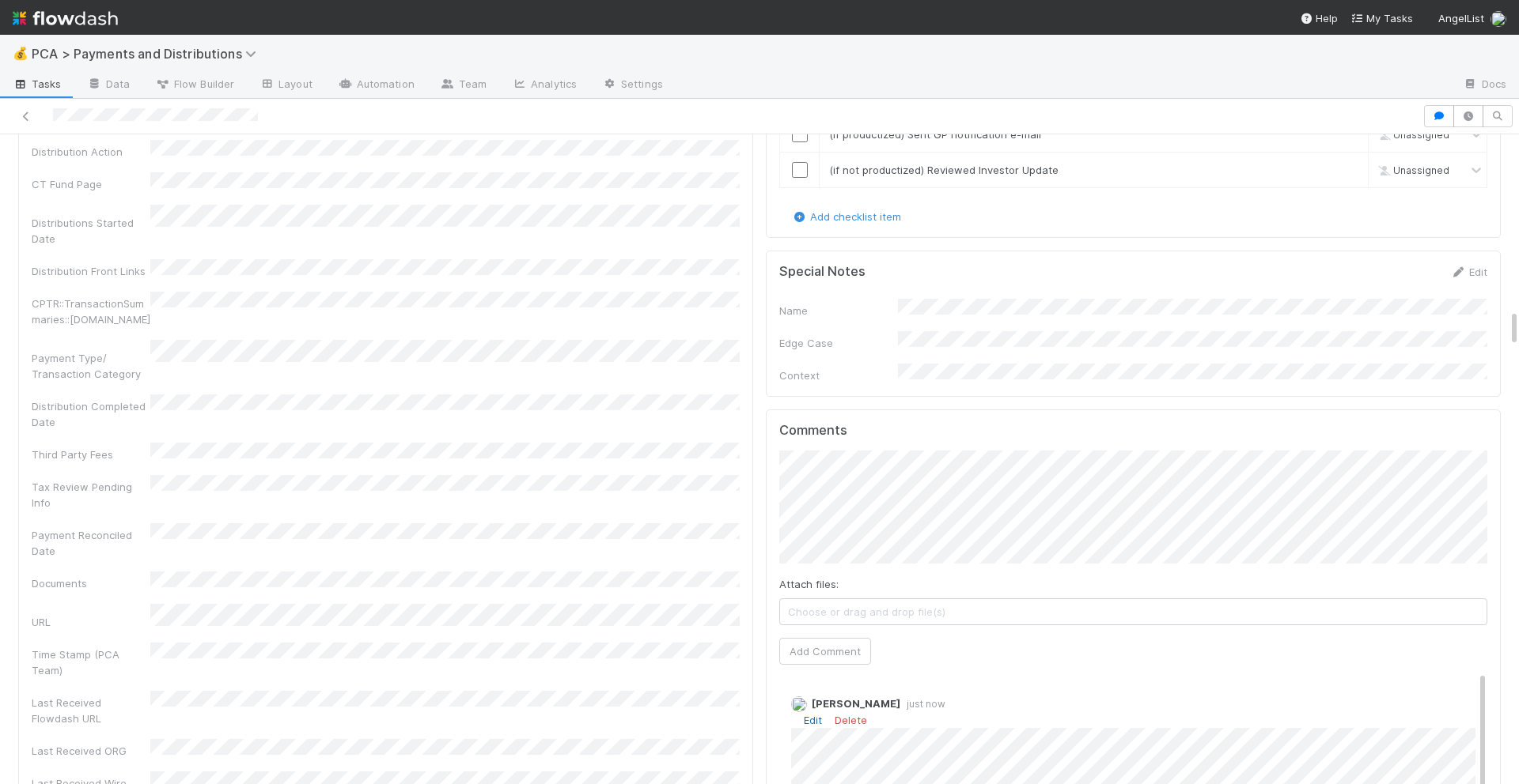
click at [809, 714] on link "Edit" at bounding box center [813, 720] width 19 height 13
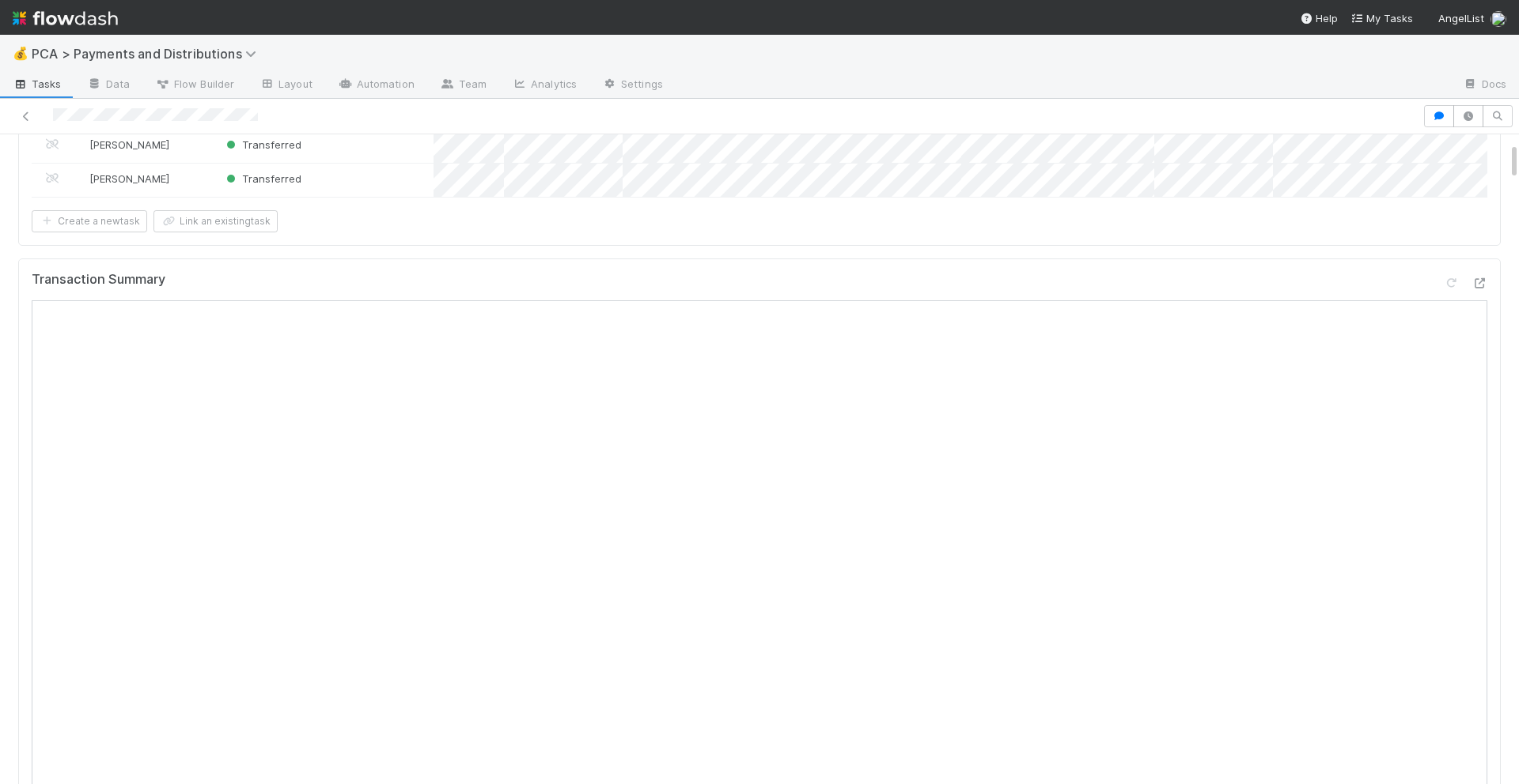
scroll to position [0, 0]
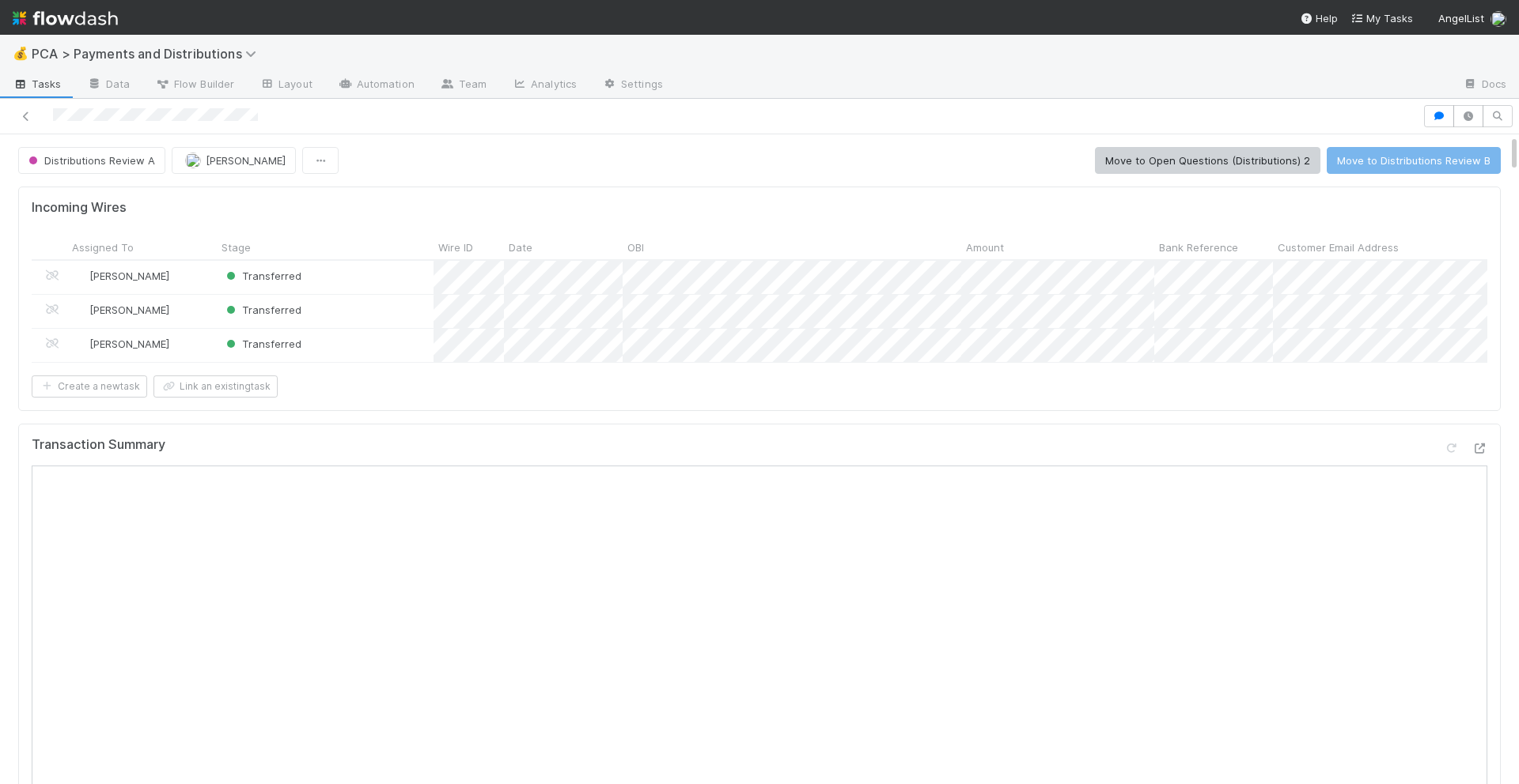
click at [134, 154] on span "Distributions Review A" at bounding box center [90, 160] width 130 height 13
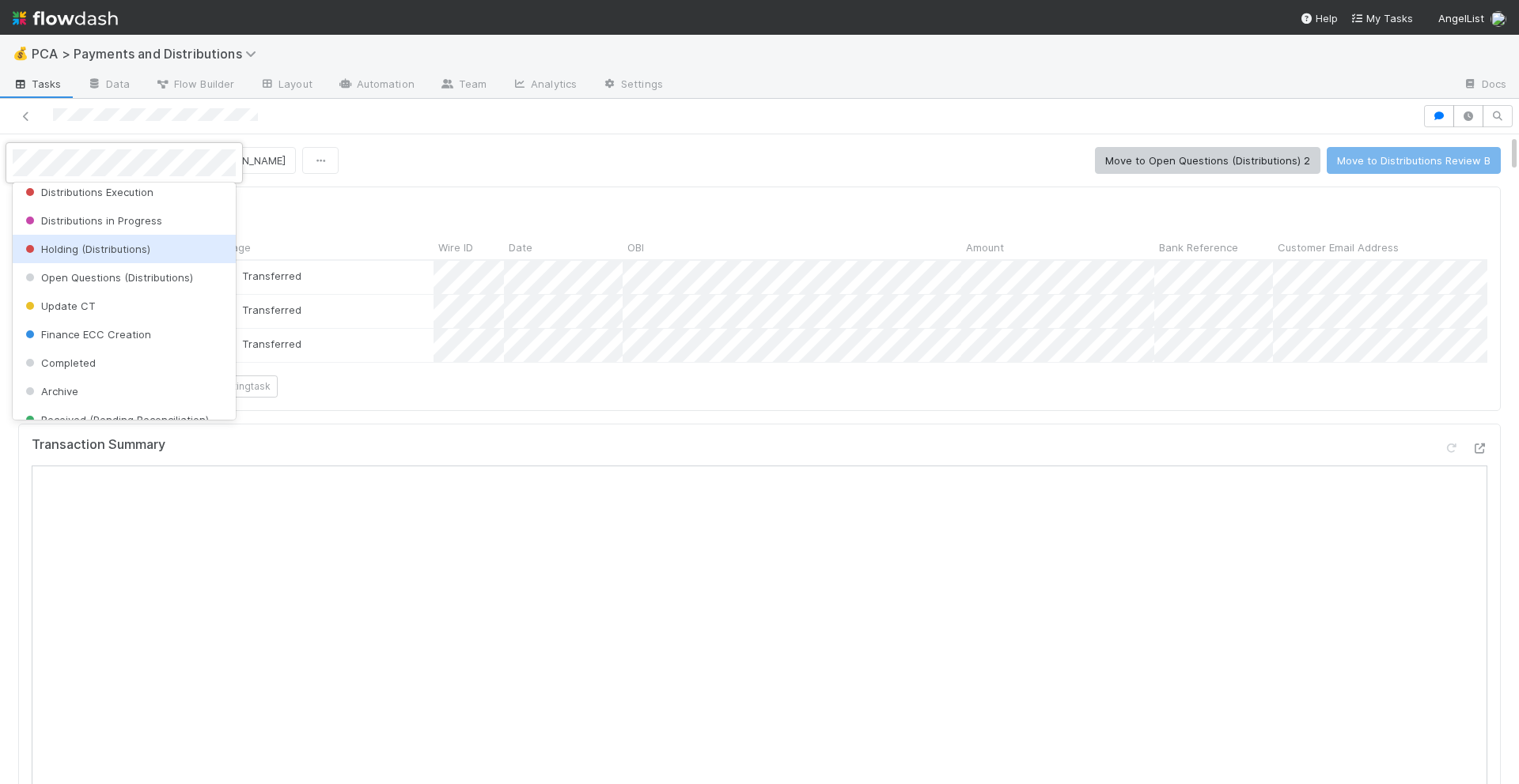
scroll to position [430, 0]
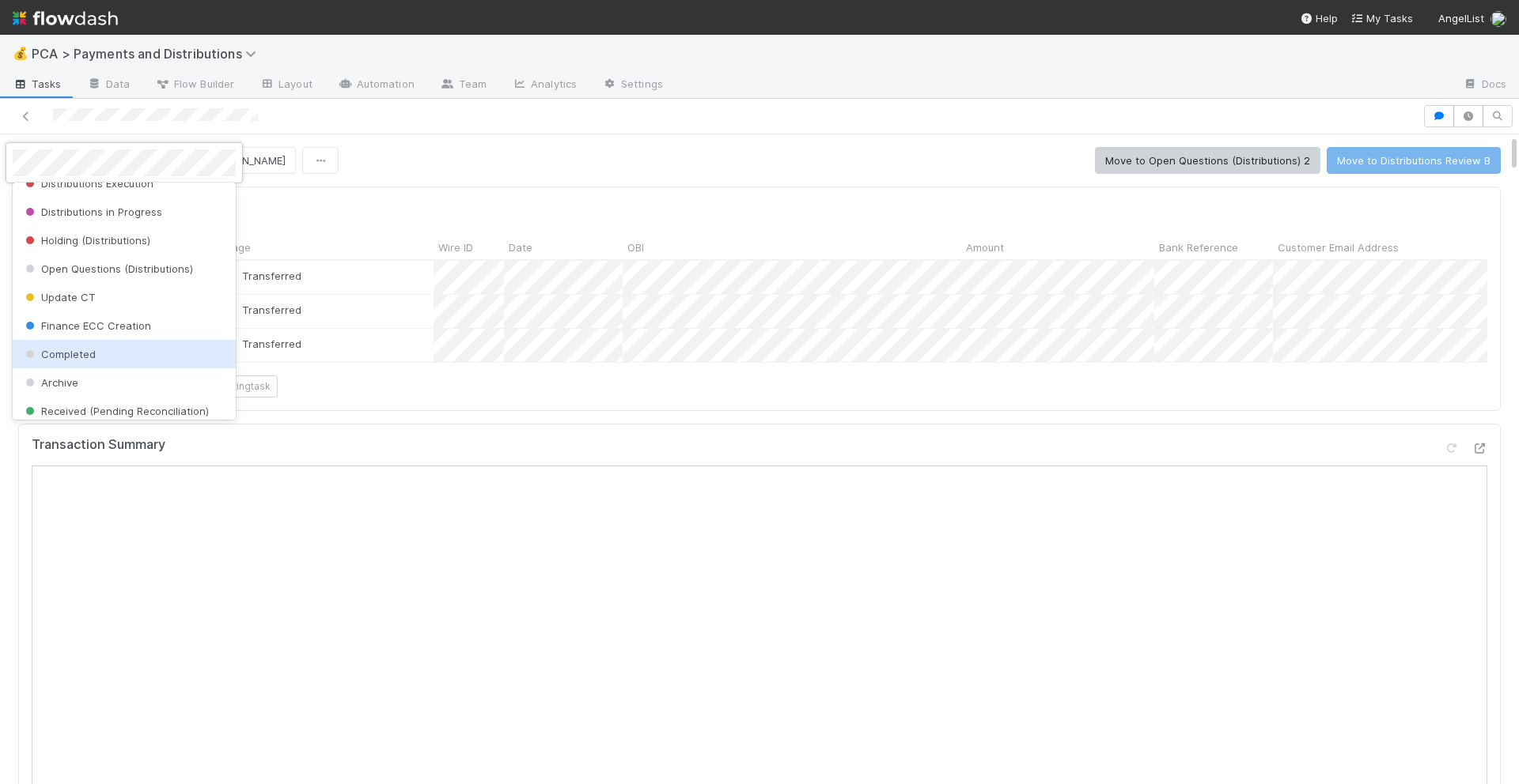
click at [129, 322] on span "Finance ECC Creation" at bounding box center [87, 325] width 129 height 13
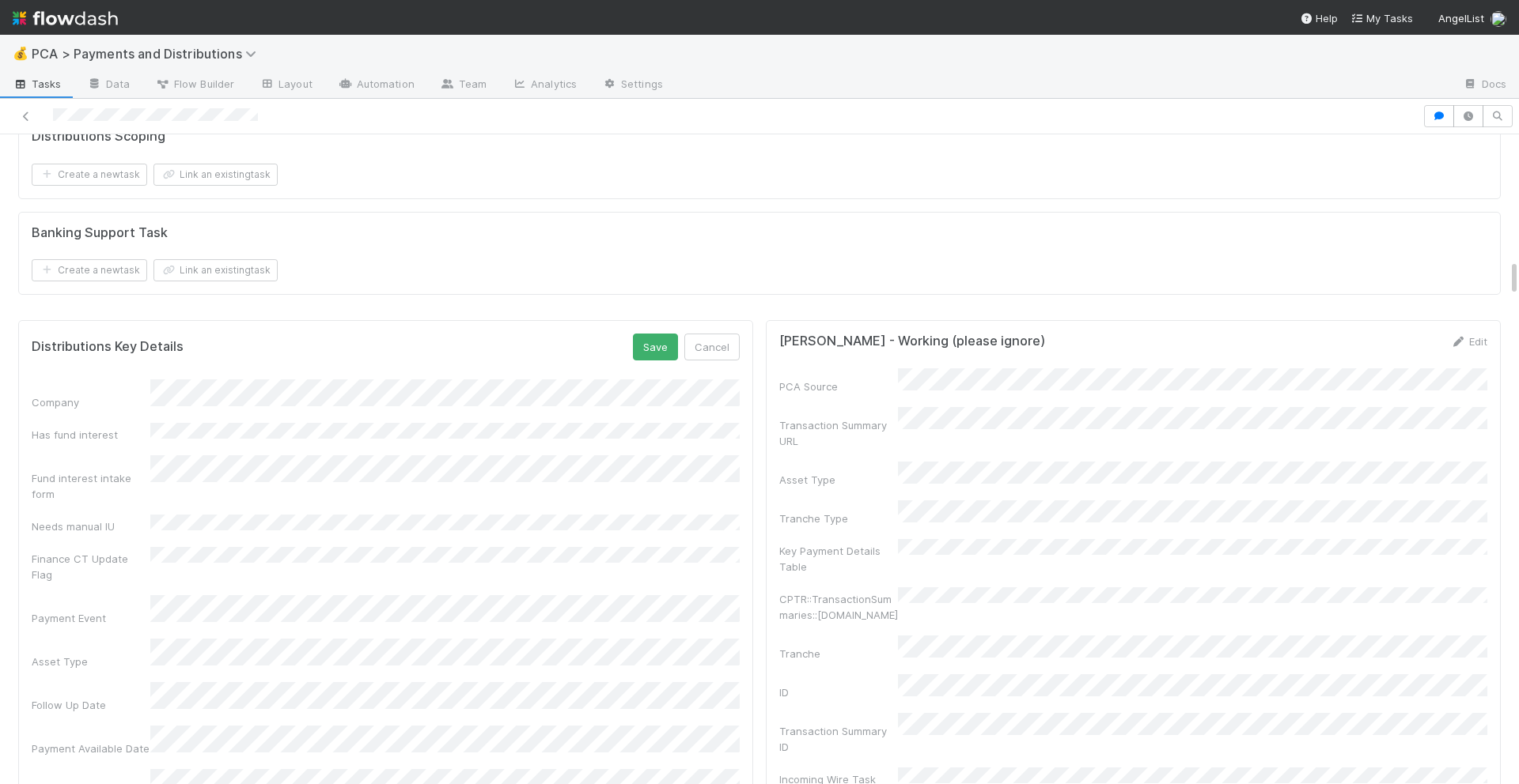
scroll to position [2176, 0]
click at [658, 330] on button "Save" at bounding box center [655, 341] width 45 height 27
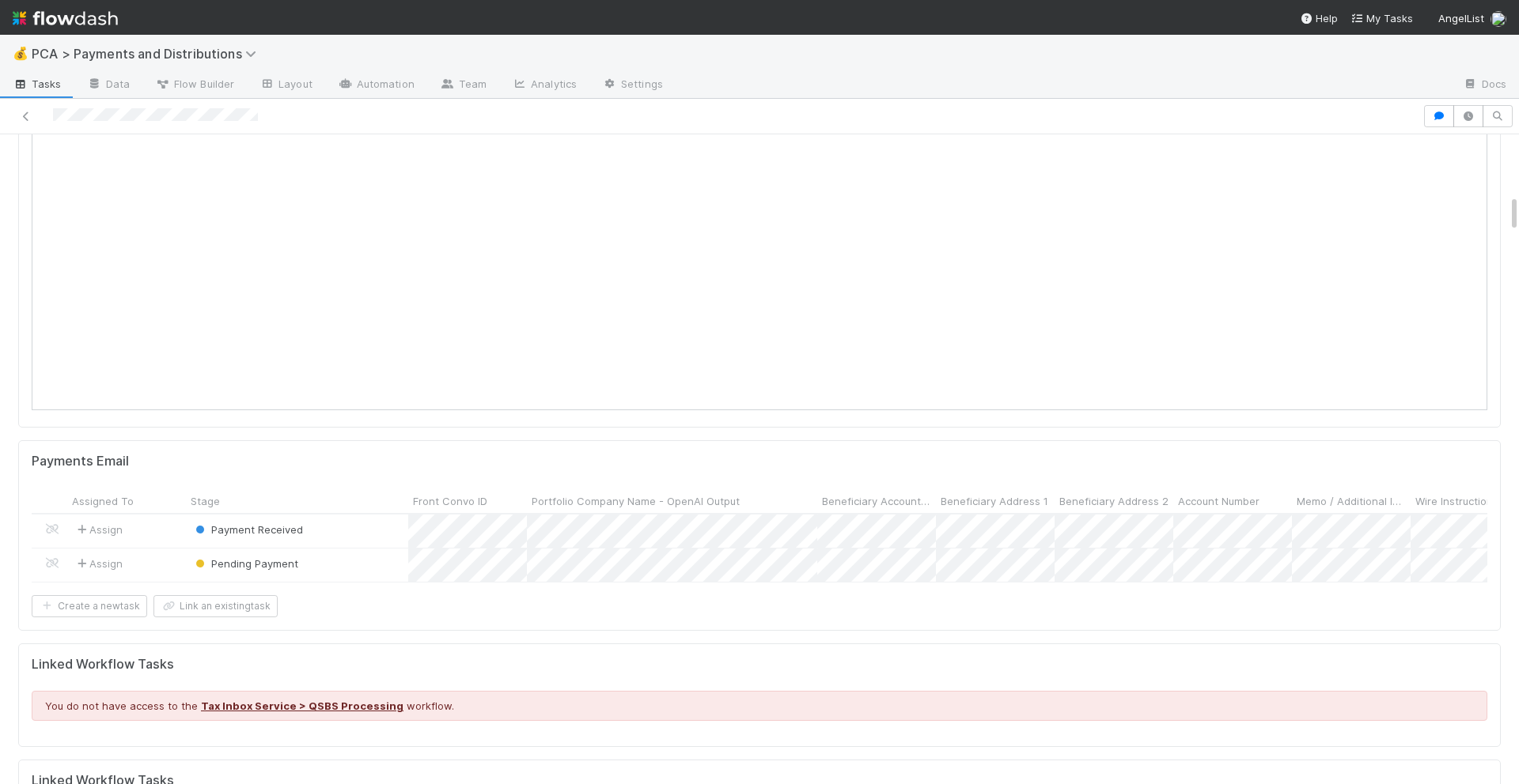
scroll to position [8, 0]
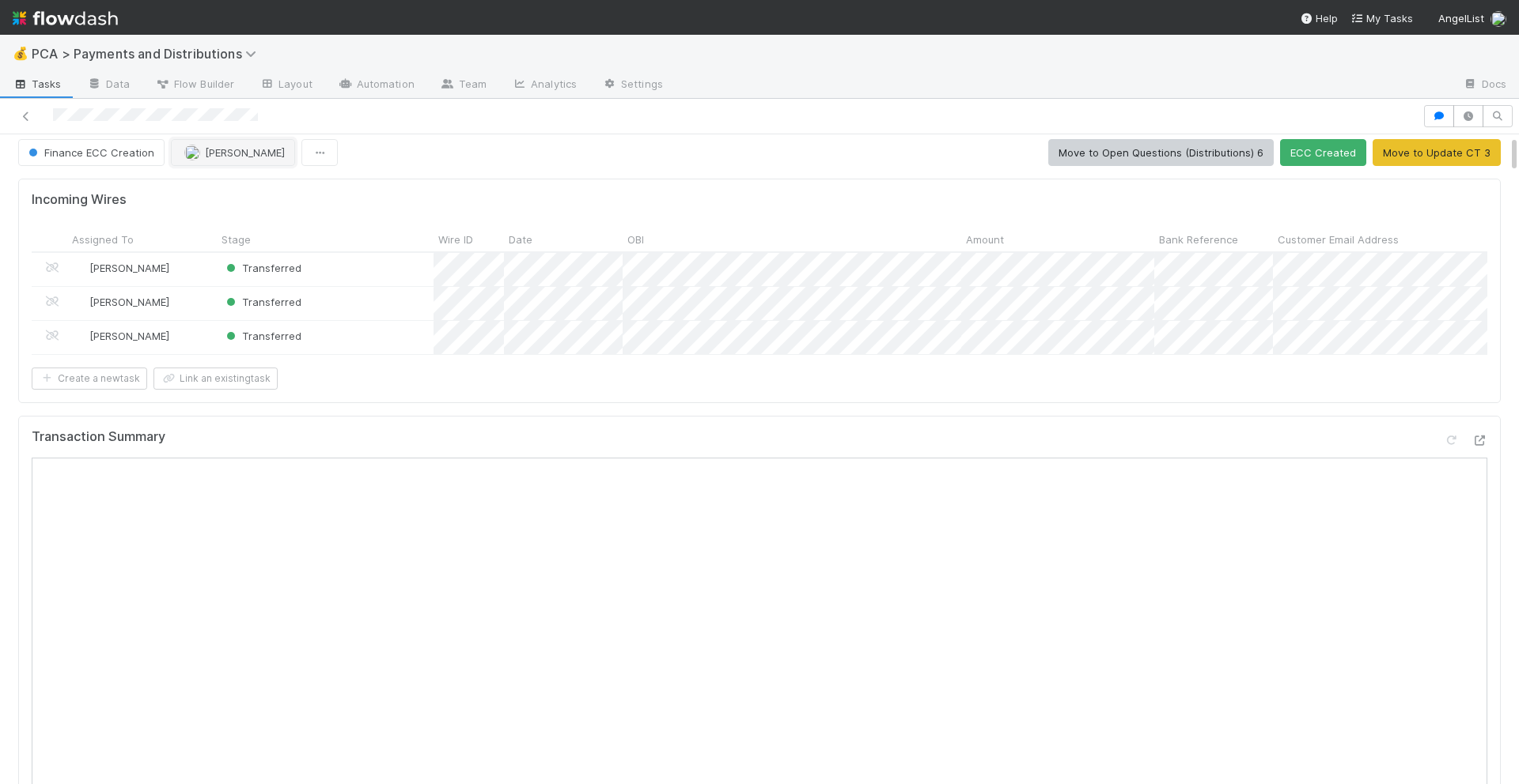
click at [213, 157] on span "[PERSON_NAME]" at bounding box center [245, 152] width 80 height 13
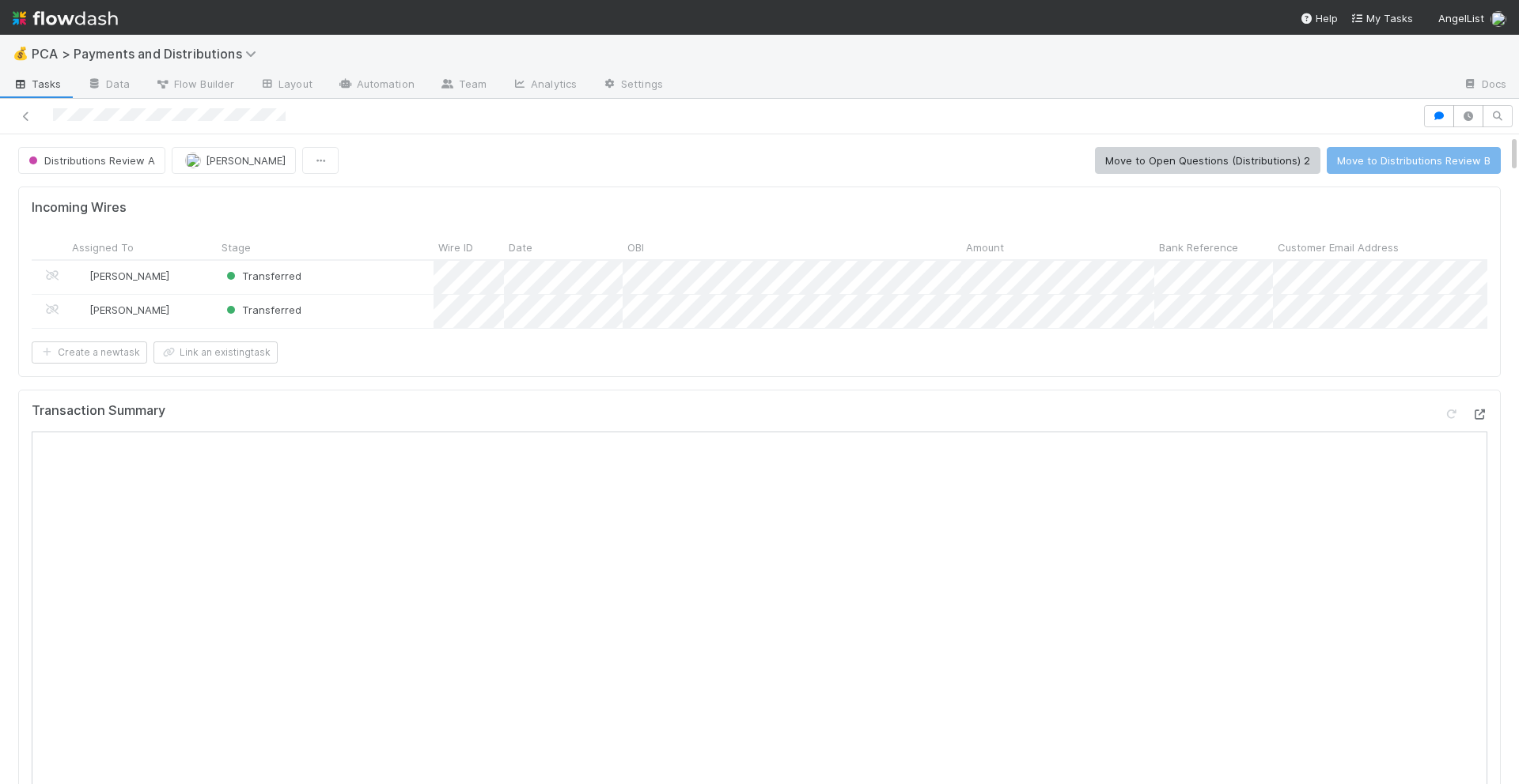
click at [1477, 410] on icon at bounding box center [1479, 414] width 16 height 11
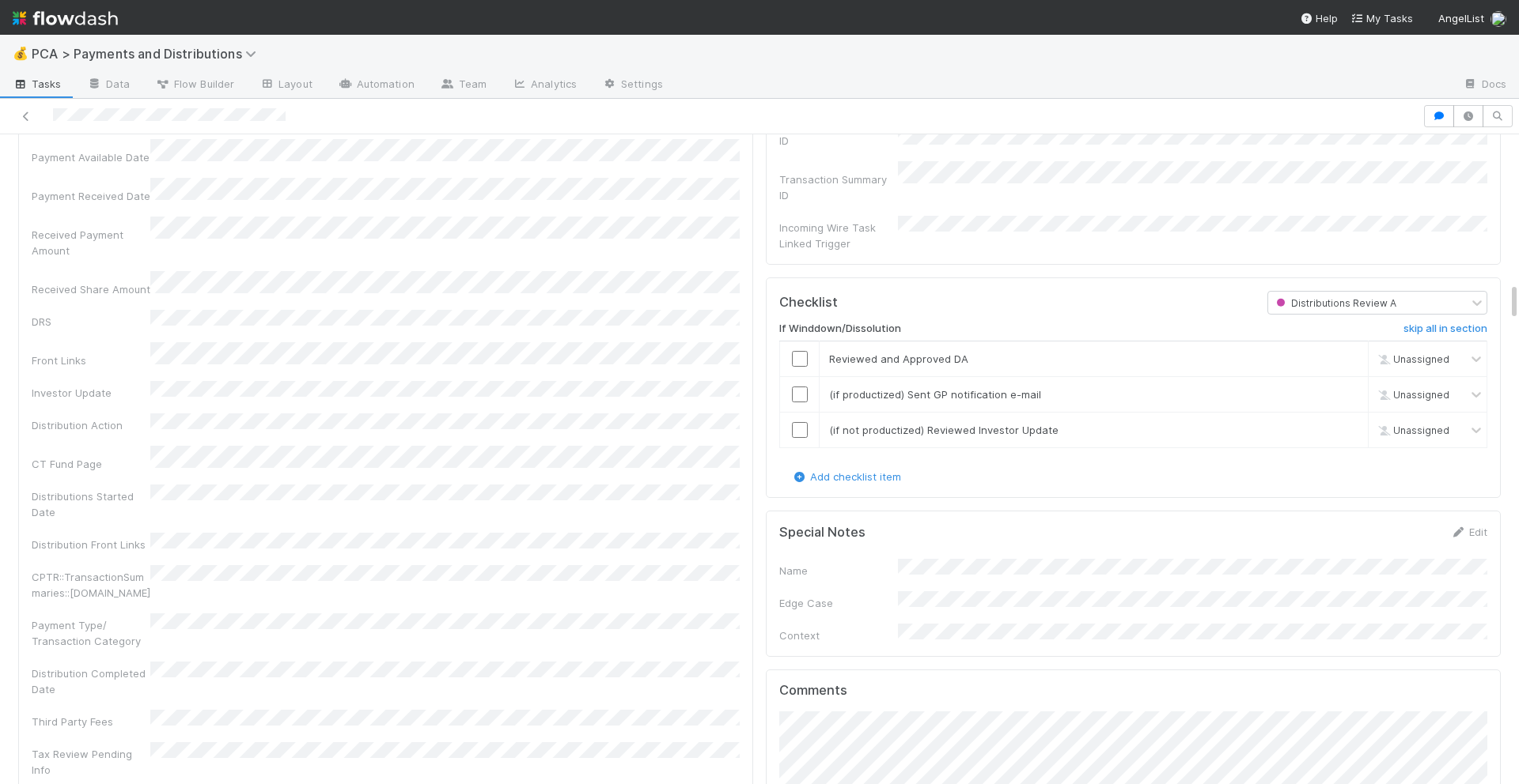
scroll to position [2571, 0]
click at [799, 348] on input "checkbox" at bounding box center [800, 355] width 16 height 16
click at [799, 384] on input "checkbox" at bounding box center [800, 392] width 16 height 16
click at [800, 419] on input "checkbox" at bounding box center [800, 427] width 16 height 16
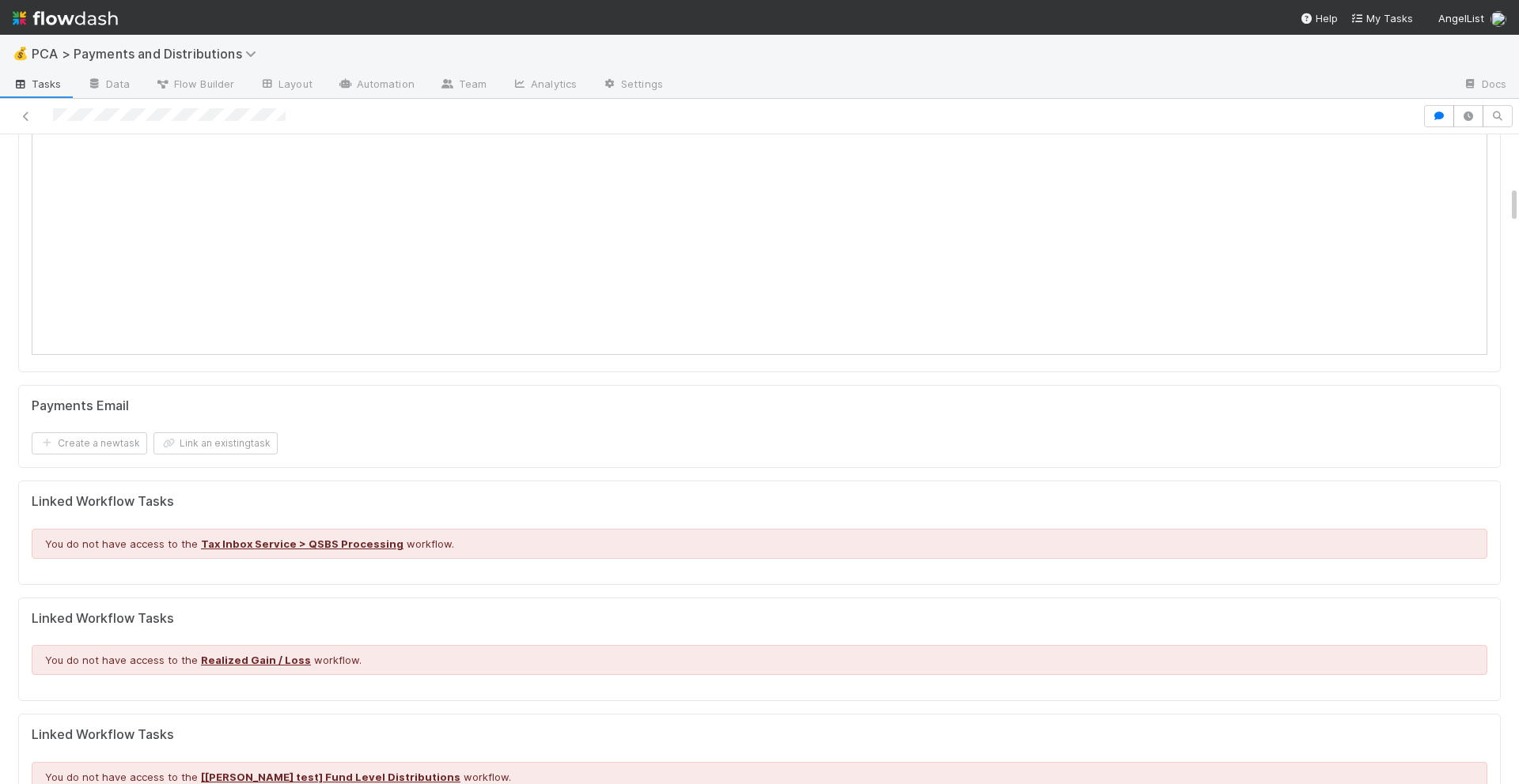
scroll to position [0, 0]
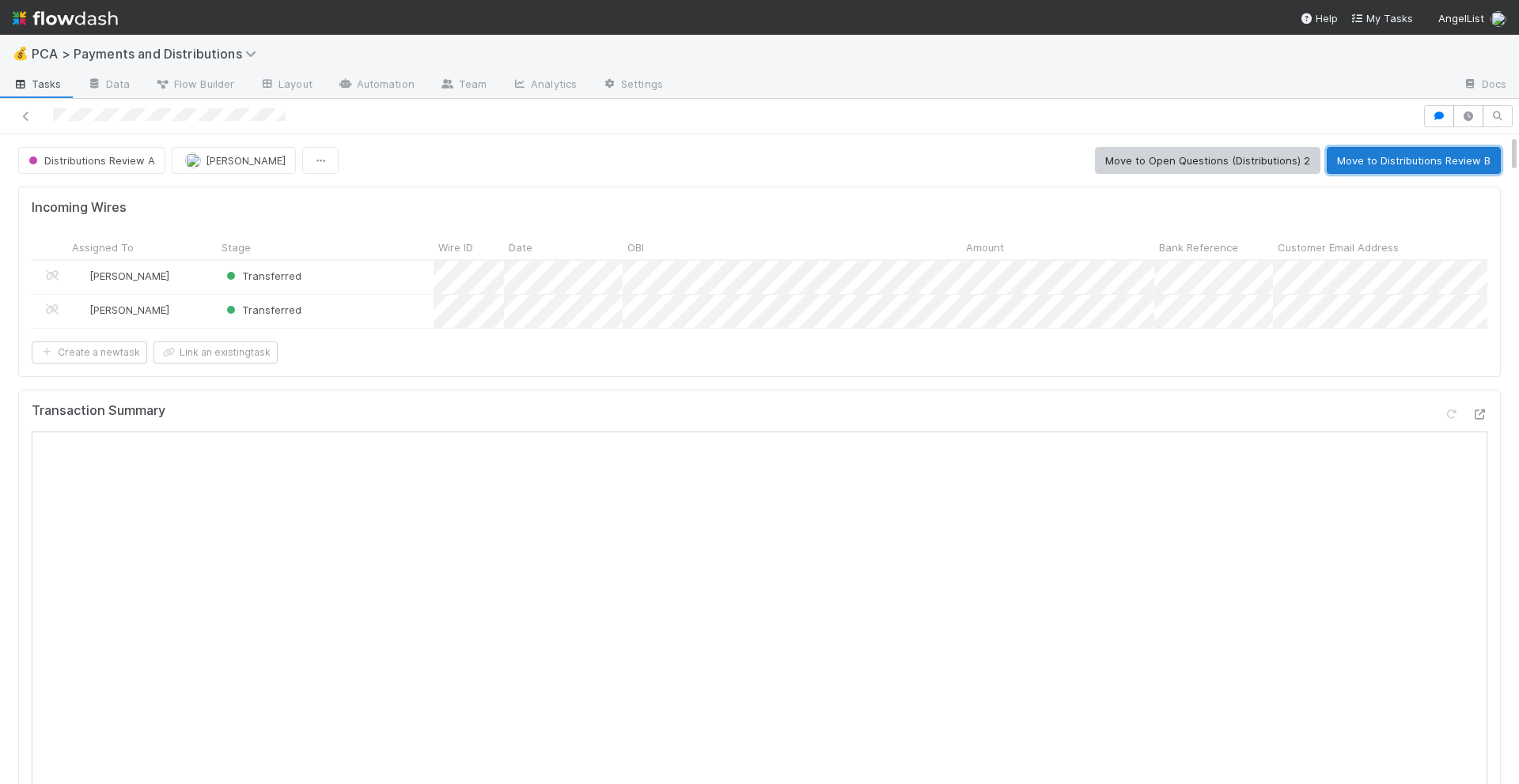
click at [1424, 159] on button "Move to Distributions Review B" at bounding box center [1413, 161] width 174 height 27
click at [1481, 416] on icon at bounding box center [1479, 414] width 16 height 11
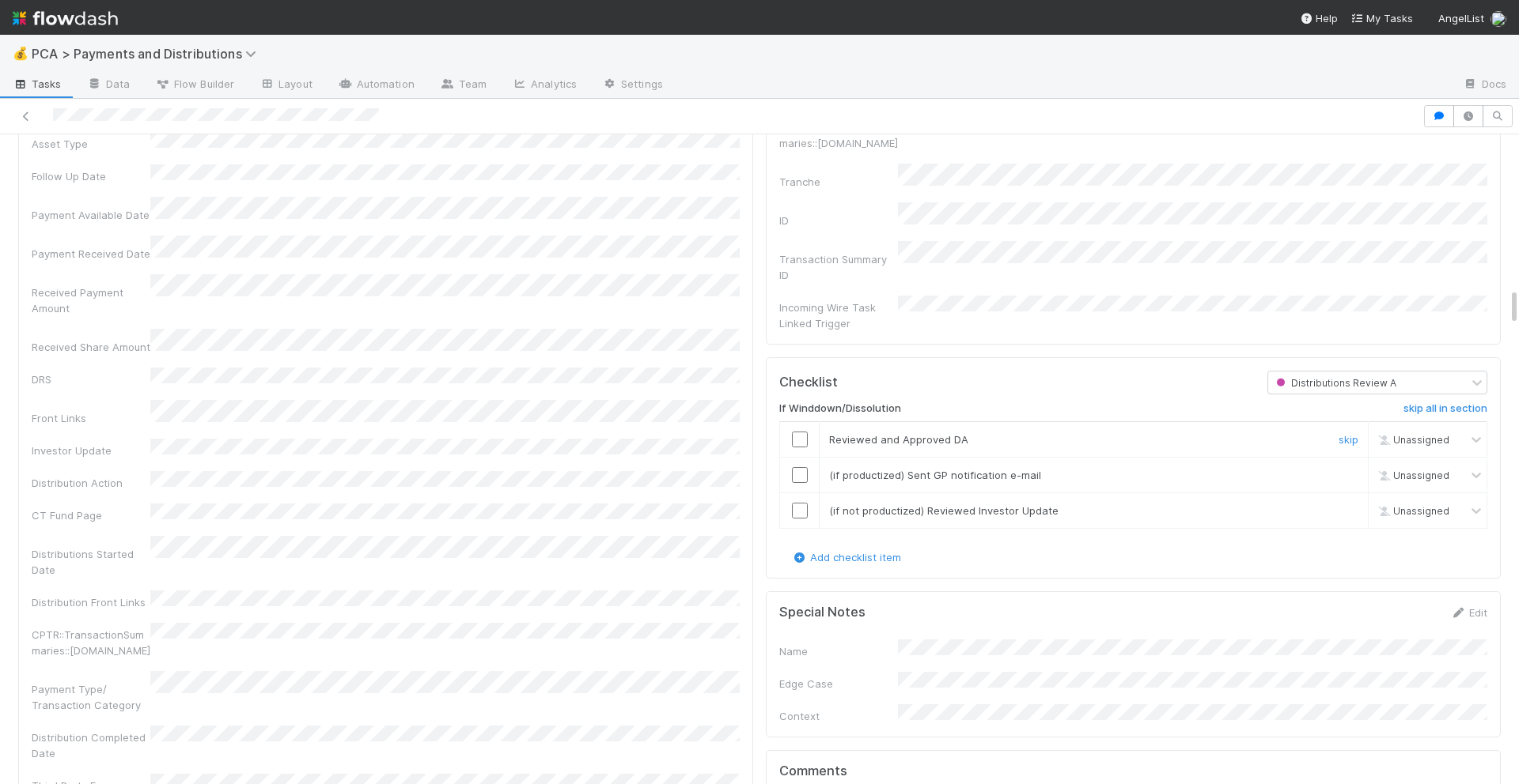
scroll to position [2624, 0]
click at [801, 430] on input "checkbox" at bounding box center [800, 438] width 16 height 16
click at [799, 467] on input "checkbox" at bounding box center [800, 474] width 16 height 16
click at [799, 502] on input "checkbox" at bounding box center [800, 509] width 16 height 16
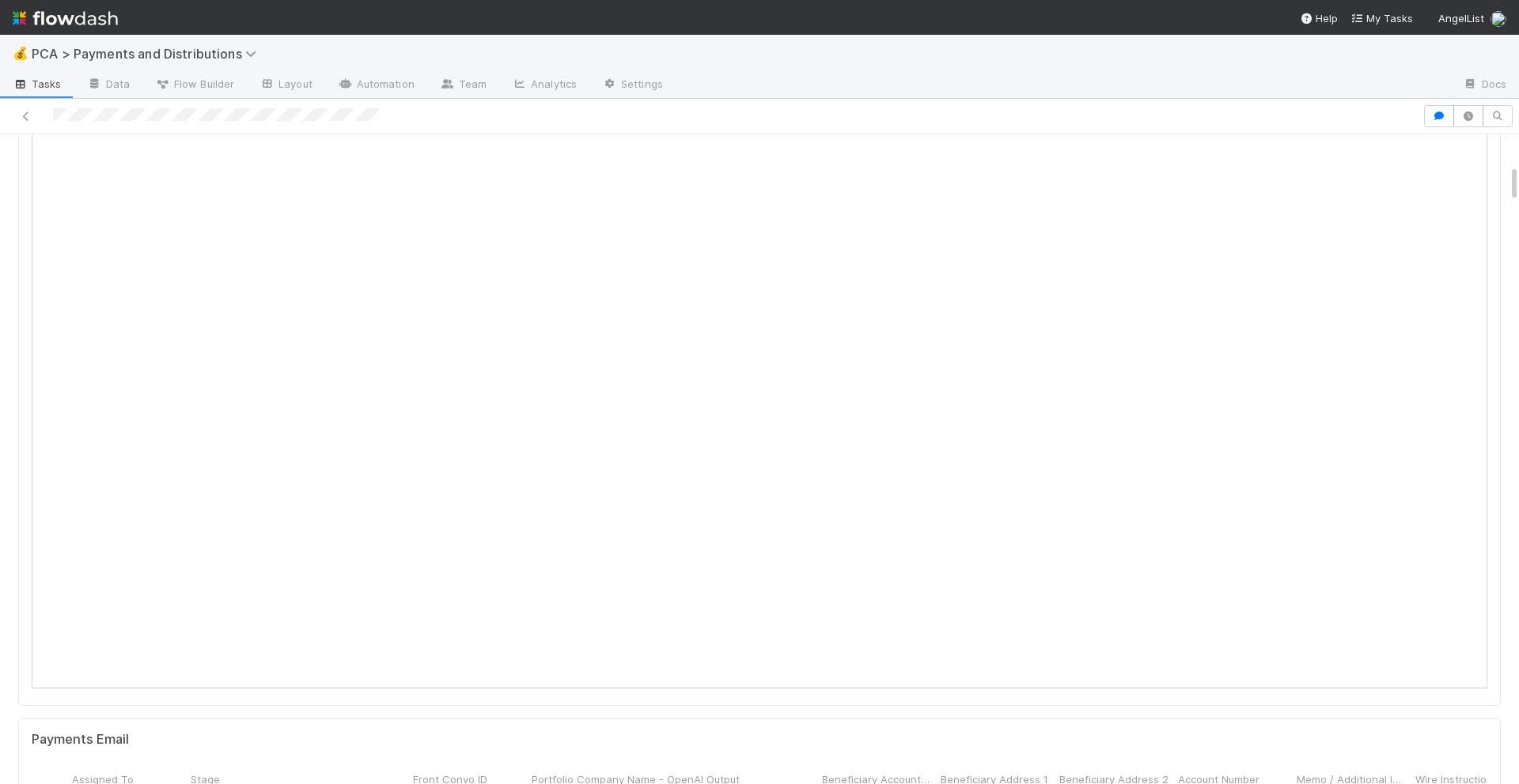
scroll to position [0, 0]
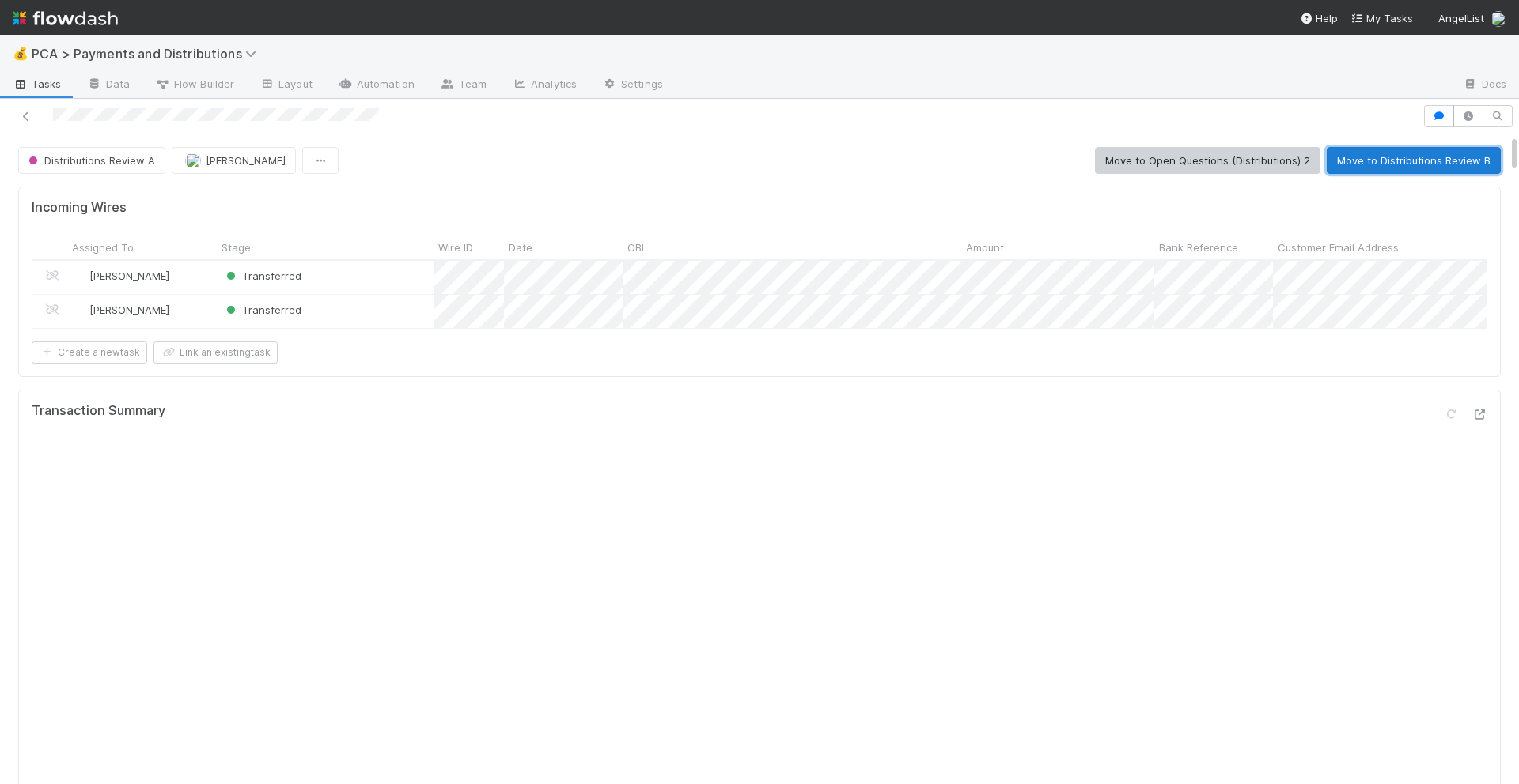
click at [1361, 159] on button "Move to Distributions Review B" at bounding box center [1413, 161] width 174 height 27
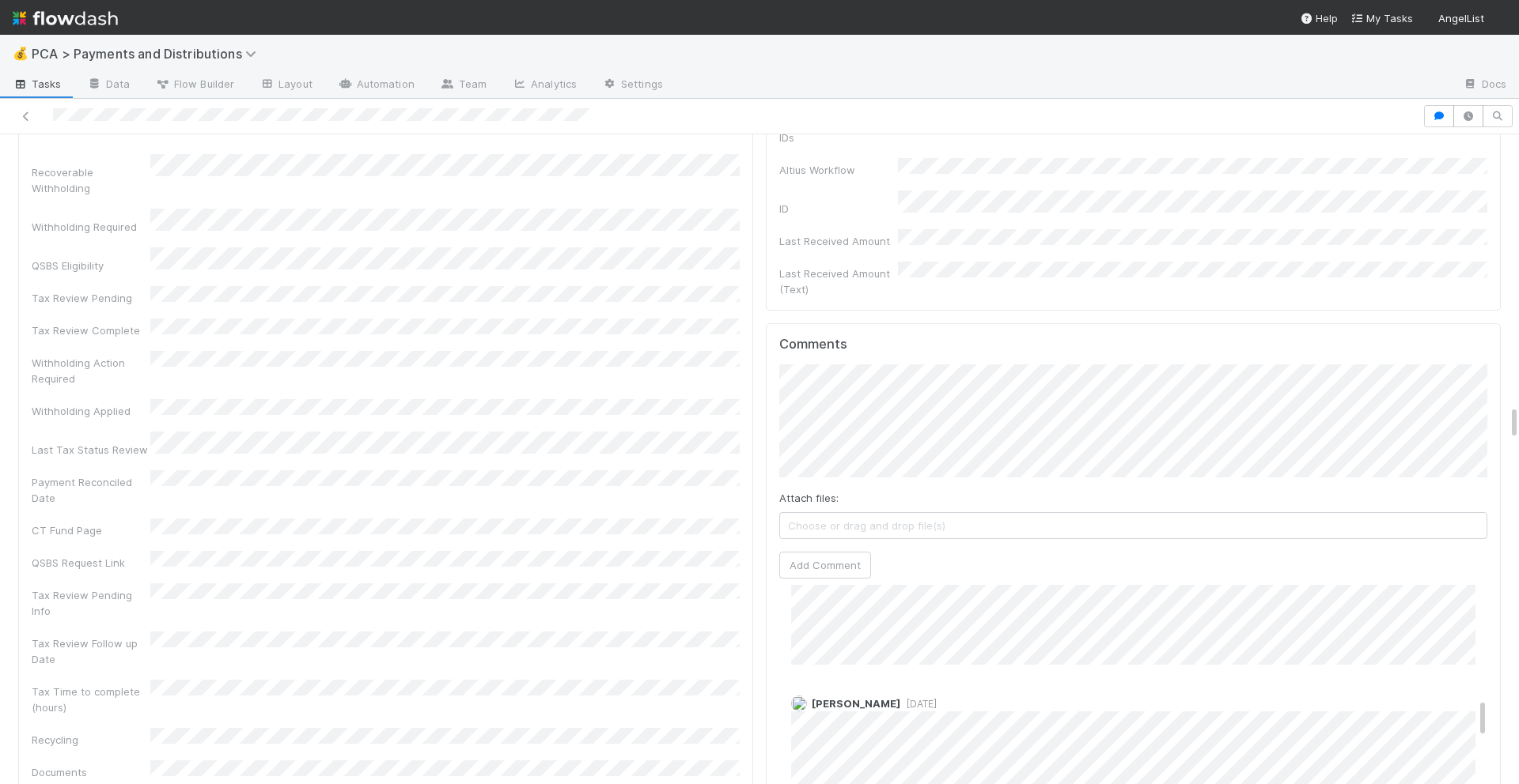
scroll to position [879, 0]
